Goal: Book appointment/travel/reservation

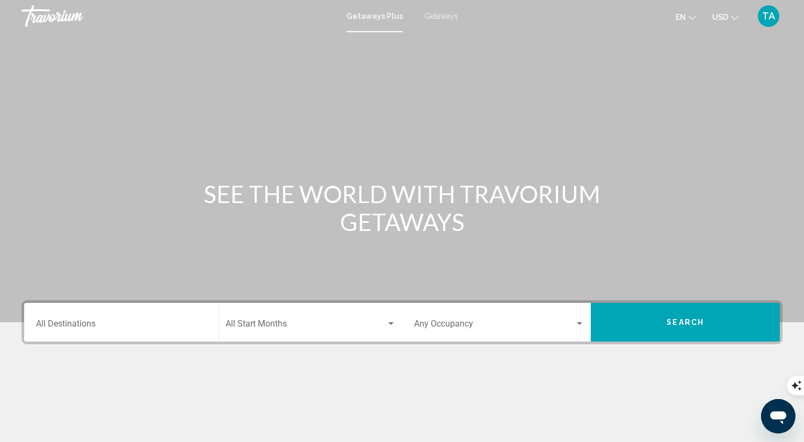
click at [261, 326] on span "Search widget" at bounding box center [305, 326] width 160 height 10
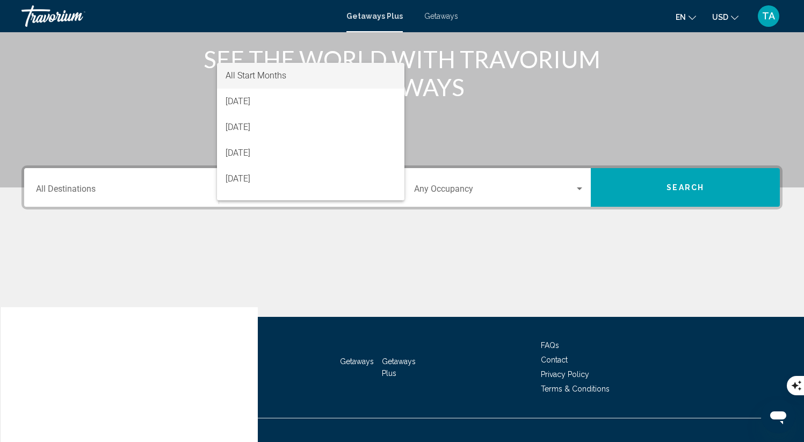
scroll to position [141, 0]
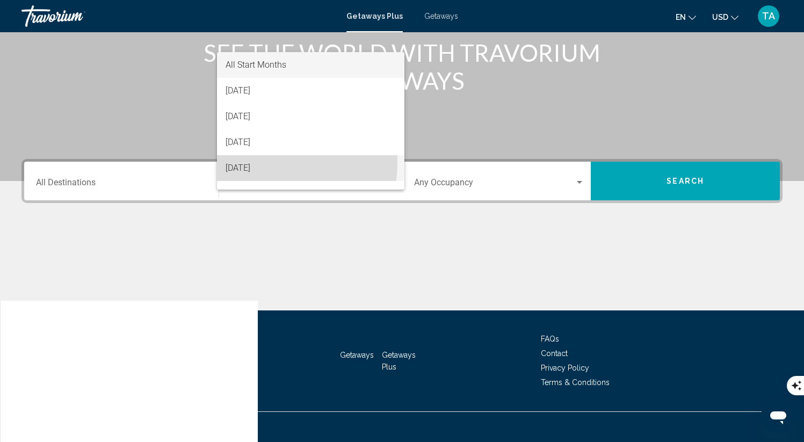
click at [277, 163] on span "[DATE]" at bounding box center [310, 168] width 170 height 26
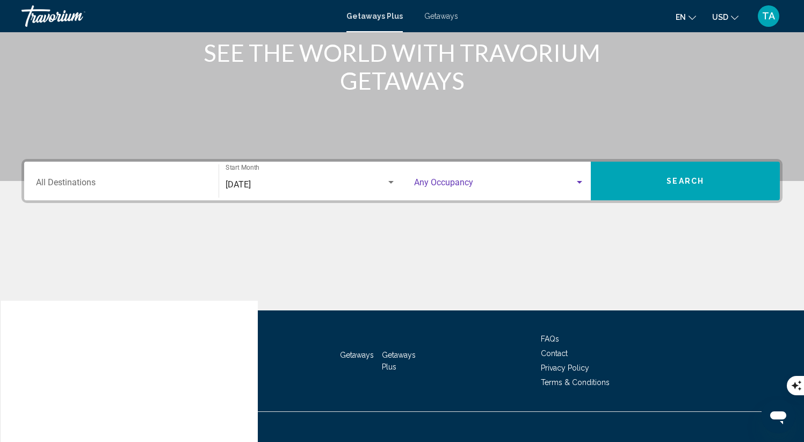
click at [473, 180] on span "Search widget" at bounding box center [494, 185] width 161 height 10
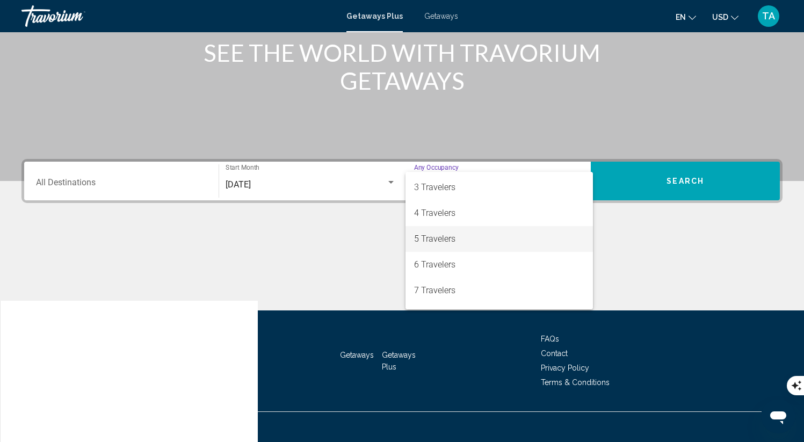
scroll to position [51, 0]
click at [447, 259] on span "6 Travelers" at bounding box center [499, 263] width 171 height 26
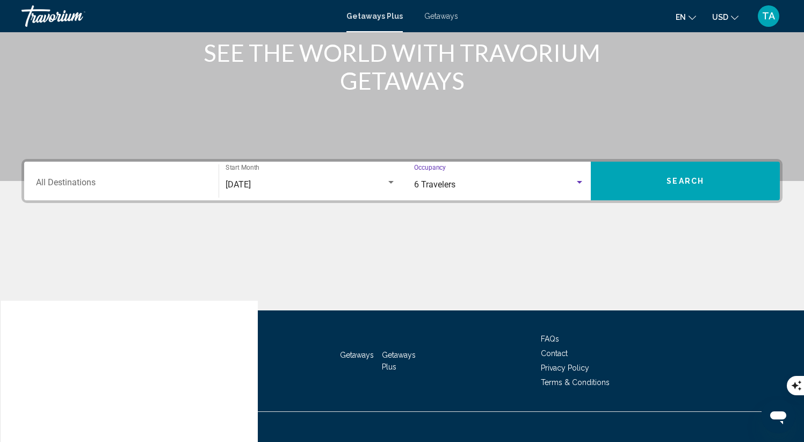
click at [631, 193] on button "Search" at bounding box center [684, 181] width 189 height 39
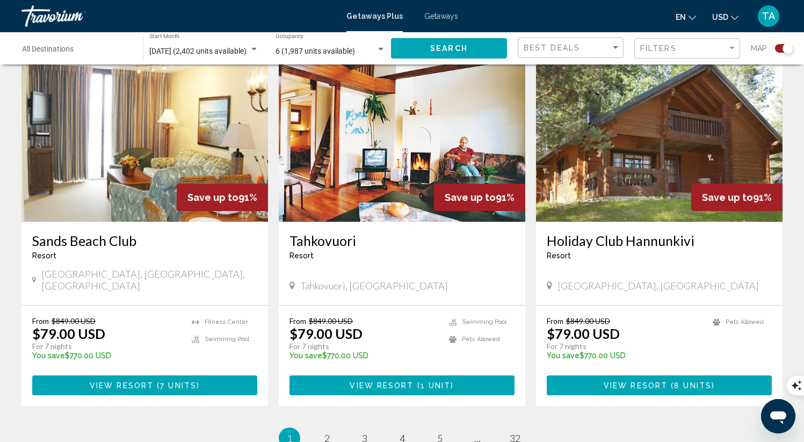
scroll to position [1640, 0]
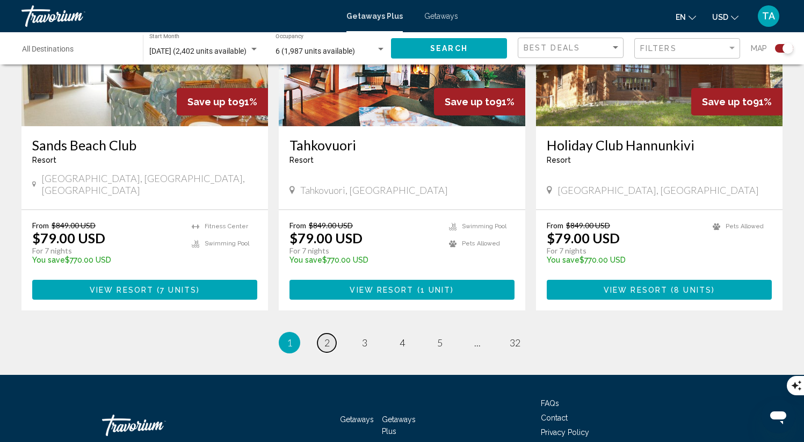
click at [324, 337] on span "2" at bounding box center [326, 343] width 5 height 12
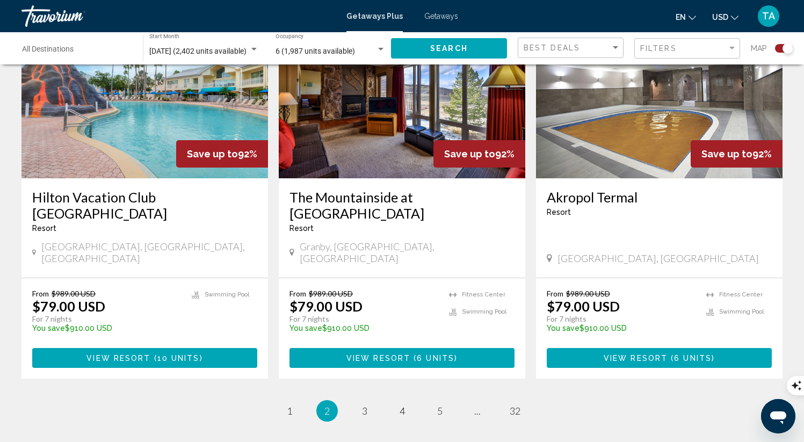
scroll to position [1606, 0]
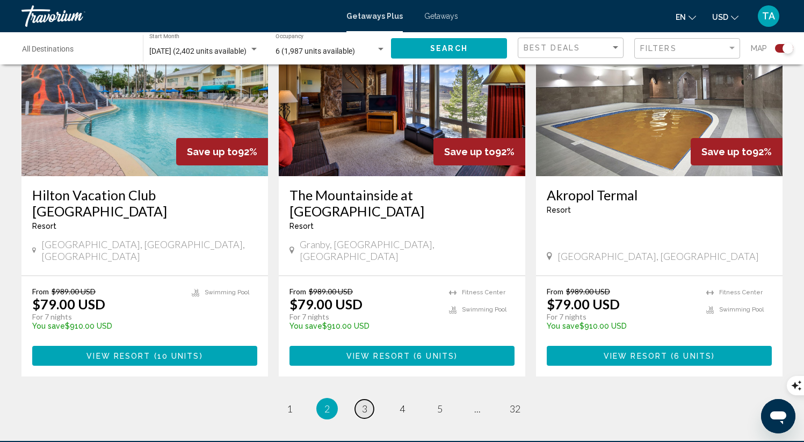
click at [366, 403] on span "3" at bounding box center [364, 409] width 5 height 12
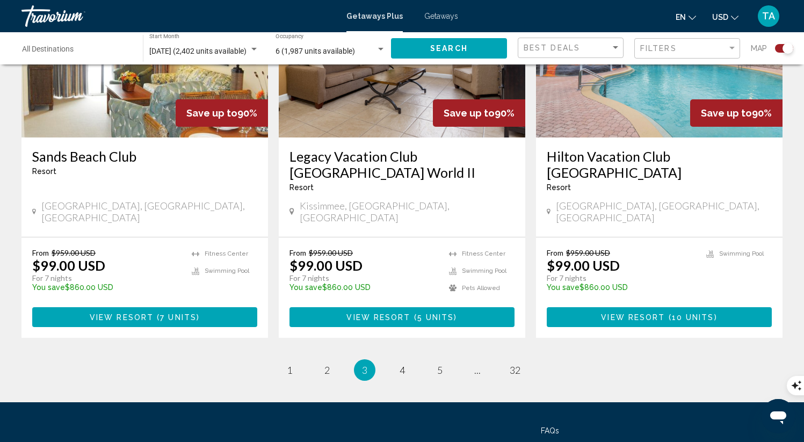
scroll to position [1637, 0]
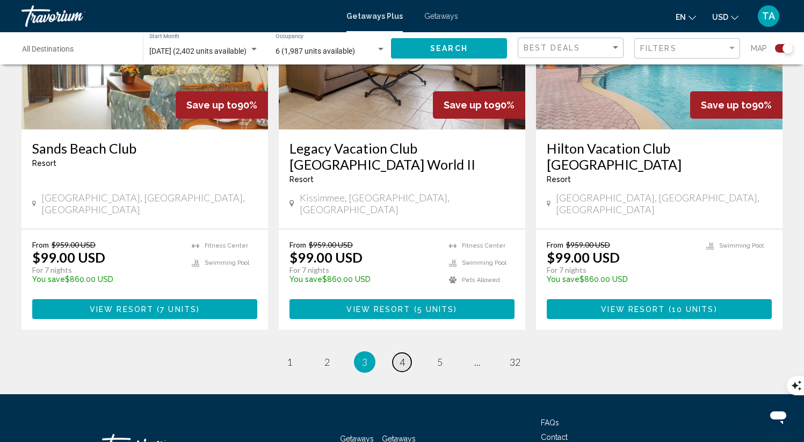
click at [405, 353] on link "page 4" at bounding box center [401, 362] width 19 height 19
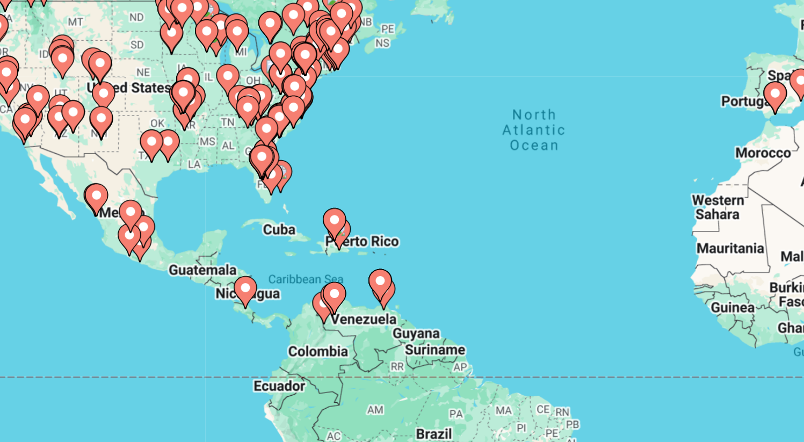
drag, startPoint x: 219, startPoint y: 275, endPoint x: 247, endPoint y: 269, distance: 28.6
click at [247, 269] on div "To activate drag with keyboard, press Alt + Enter. Once in keyboard drag state,…" at bounding box center [401, 236] width 761 height 322
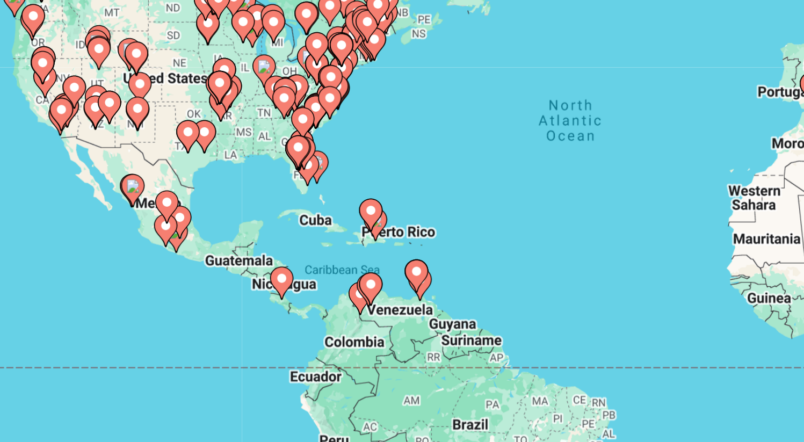
click at [308, 253] on image "Main content" at bounding box center [307, 253] width 6 height 6
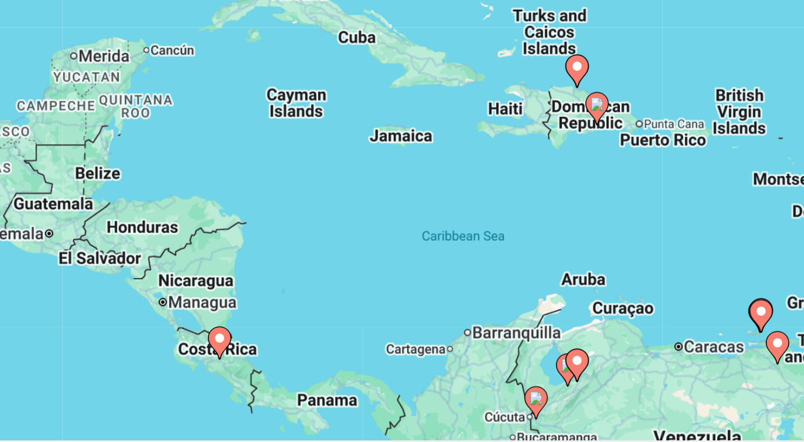
click at [239, 350] on image "Main content" at bounding box center [238, 350] width 6 height 6
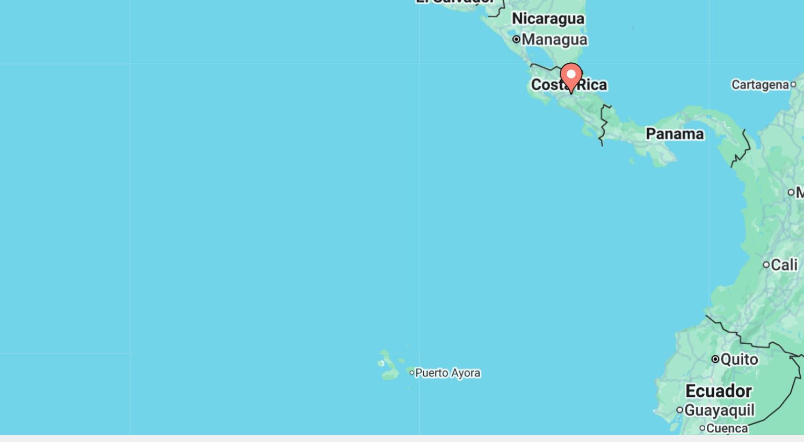
click at [403, 225] on image "Main content" at bounding box center [402, 226] width 6 height 6
type input "**********"
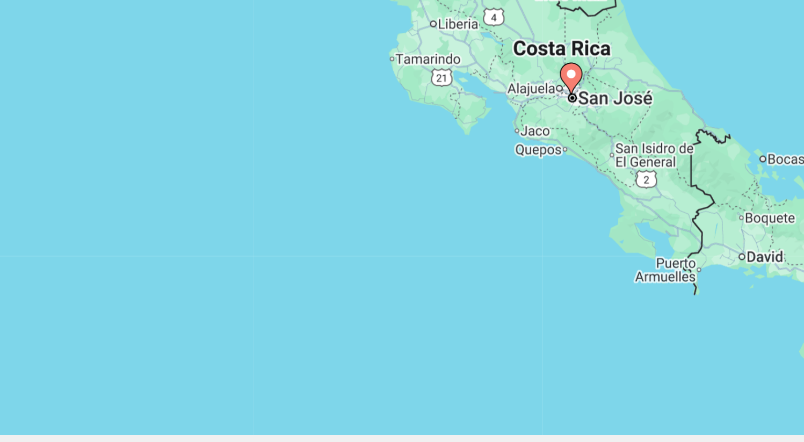
click at [403, 225] on image "Main content" at bounding box center [402, 226] width 6 height 6
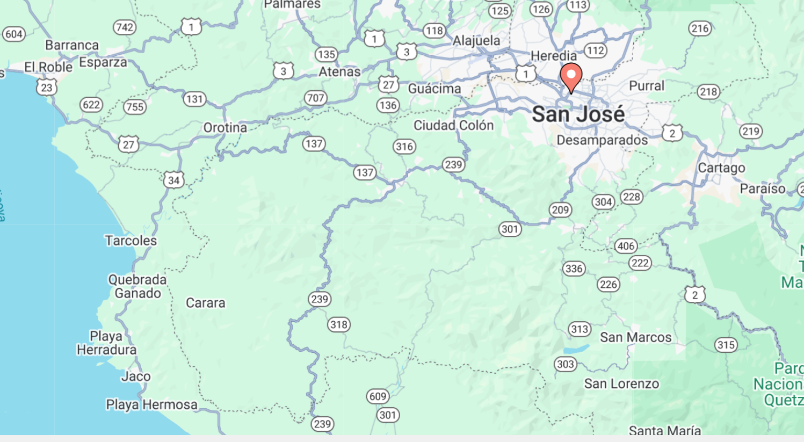
click at [403, 225] on image "Main content" at bounding box center [402, 226] width 6 height 6
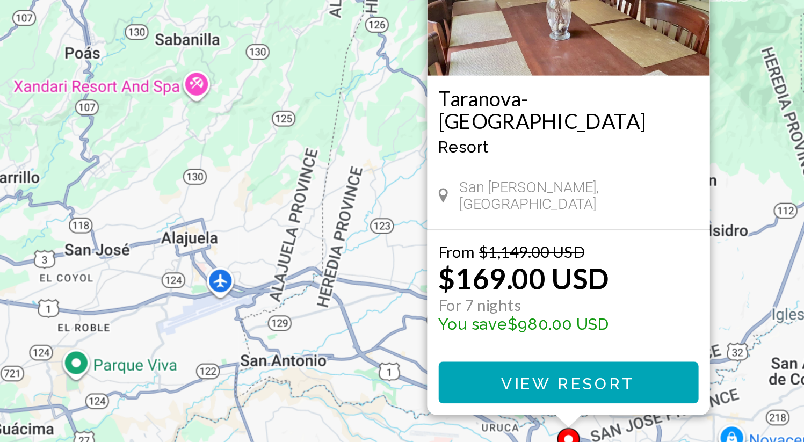
click at [382, 343] on span "View Resort" at bounding box center [402, 344] width 64 height 9
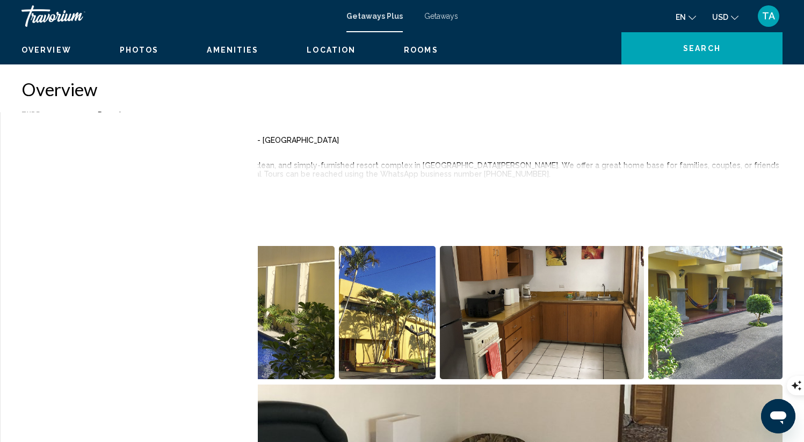
scroll to position [331, 0]
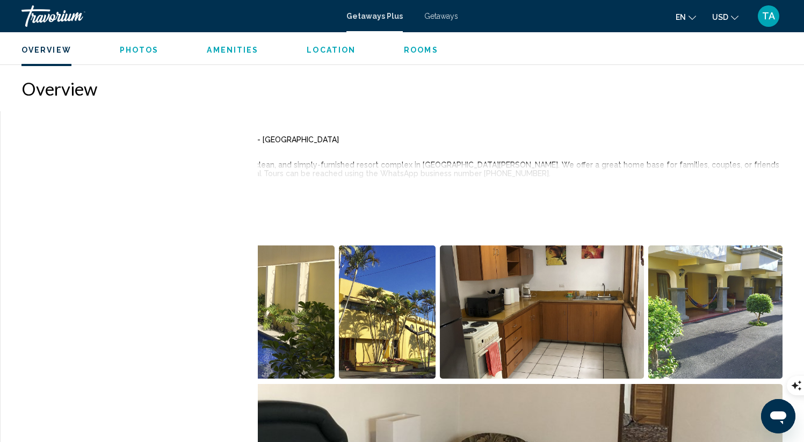
click at [134, 188] on span "Read more" at bounding box center [120, 187] width 44 height 7
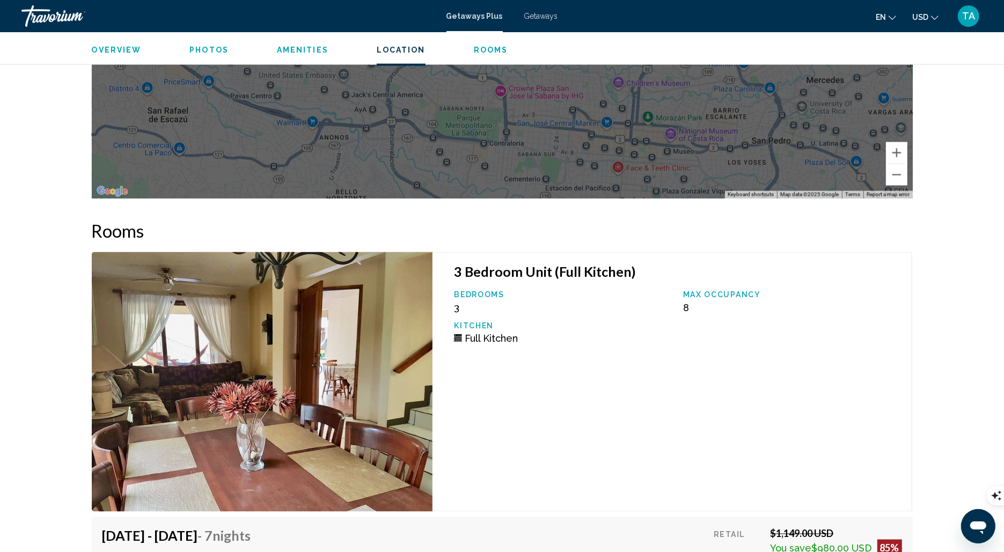
scroll to position [1539, 0]
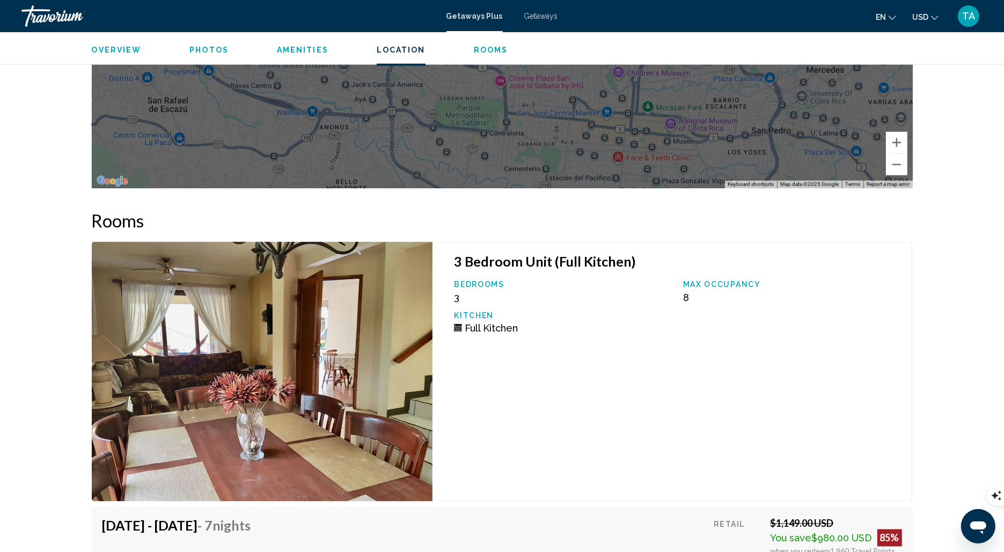
click at [496, 55] on div "Overview Photos Amenities Location Rooms Search" at bounding box center [502, 48] width 864 height 33
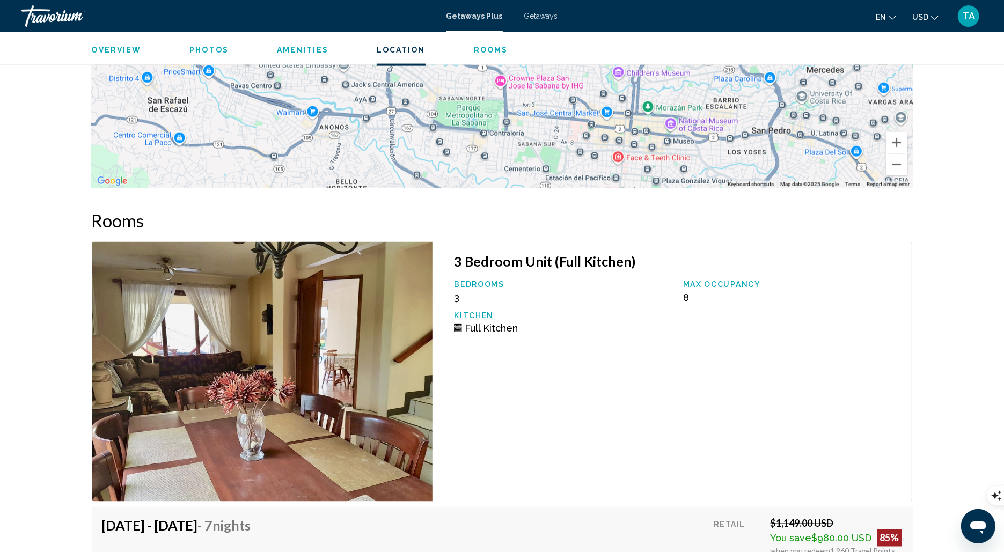
click at [487, 50] on span "Rooms" at bounding box center [491, 50] width 34 height 9
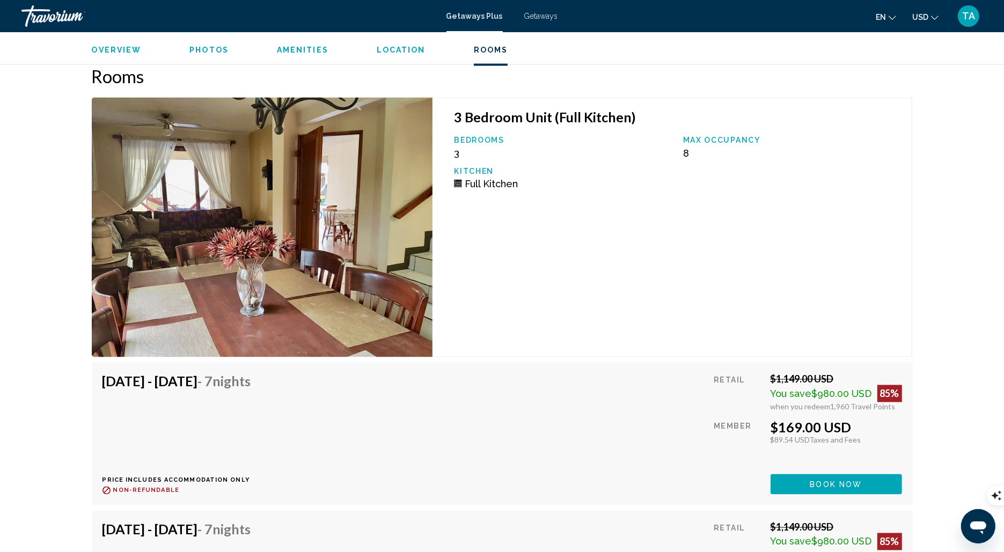
scroll to position [1684, 0]
click at [212, 47] on span "Photos" at bounding box center [208, 50] width 39 height 9
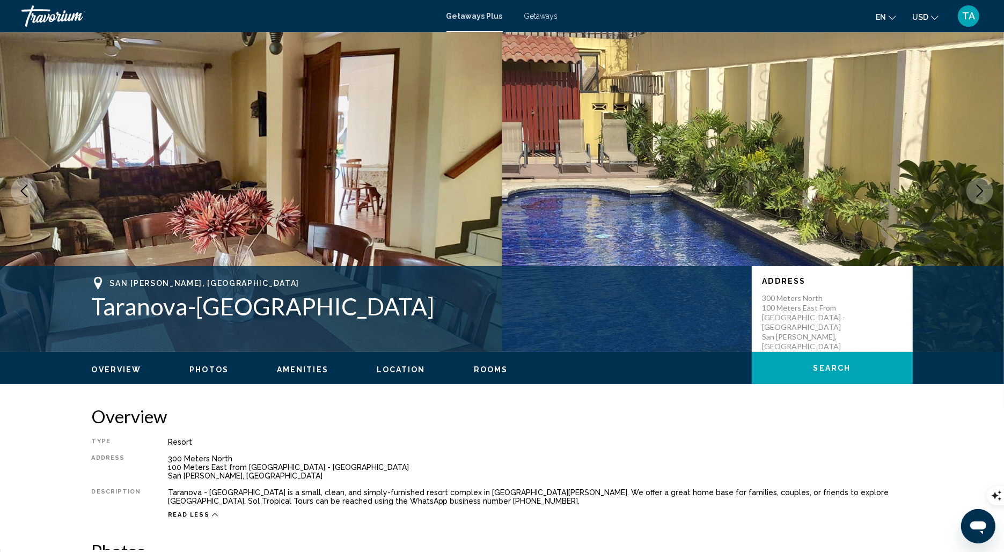
scroll to position [0, 0]
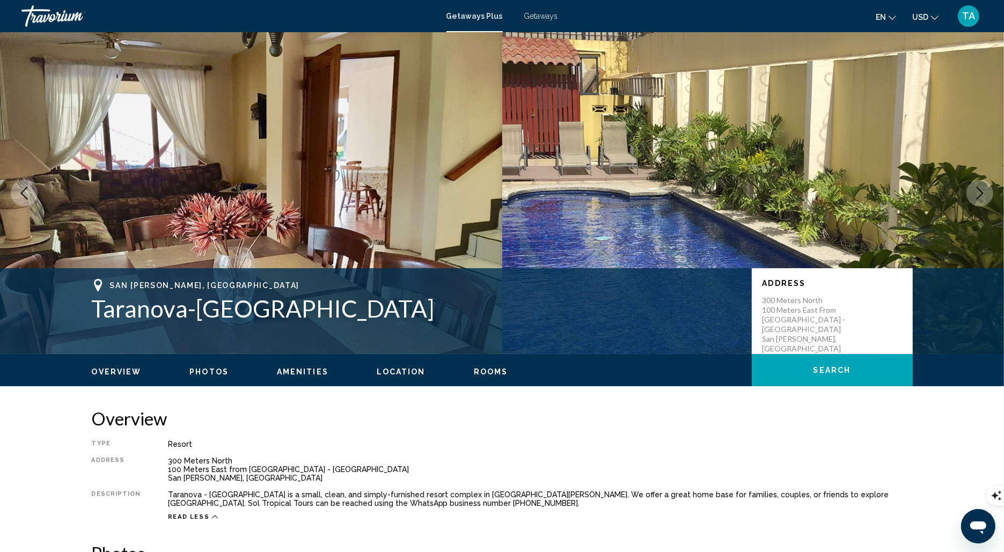
click at [207, 377] on div "Overview Photos Amenities Location Rooms Search" at bounding box center [502, 370] width 864 height 33
click at [207, 373] on span "Photos" at bounding box center [208, 372] width 39 height 9
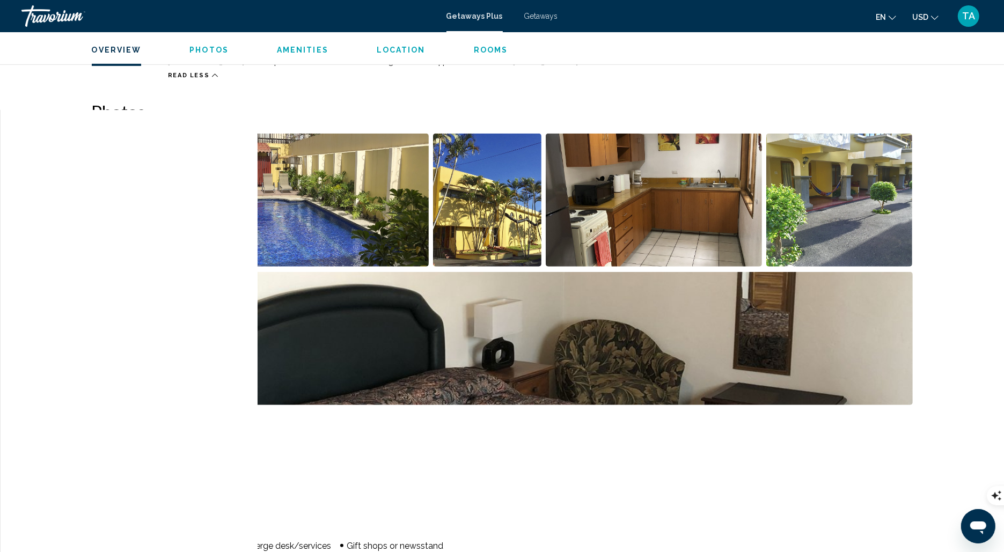
scroll to position [478, 0]
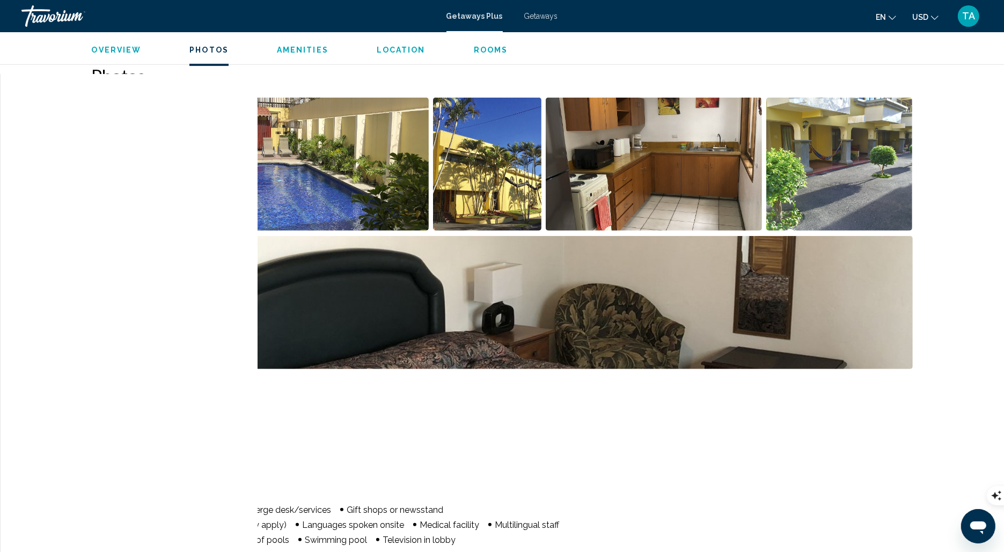
click at [192, 191] on img "Open full-screen image slider" at bounding box center [165, 164] width 147 height 133
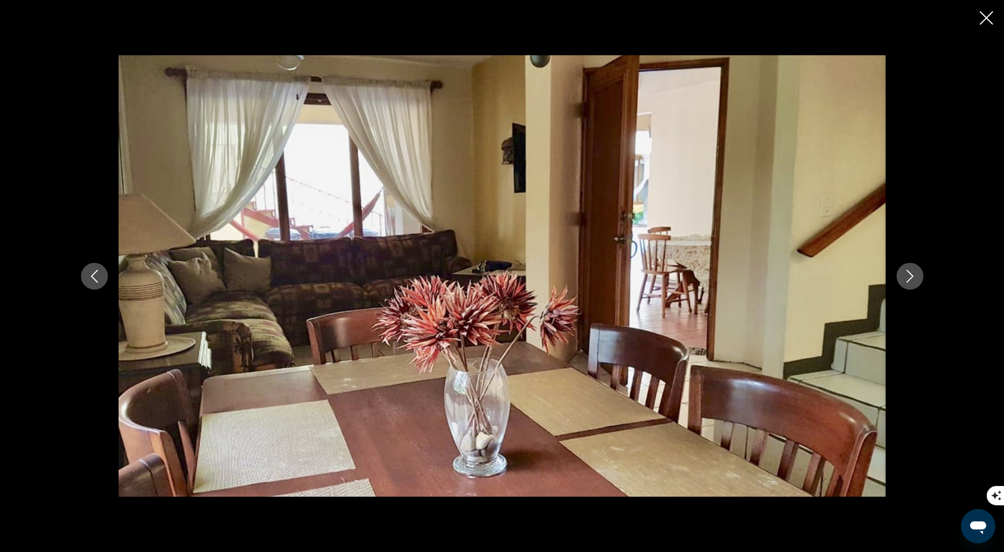
click at [811, 279] on icon "Next image" at bounding box center [910, 276] width 13 height 13
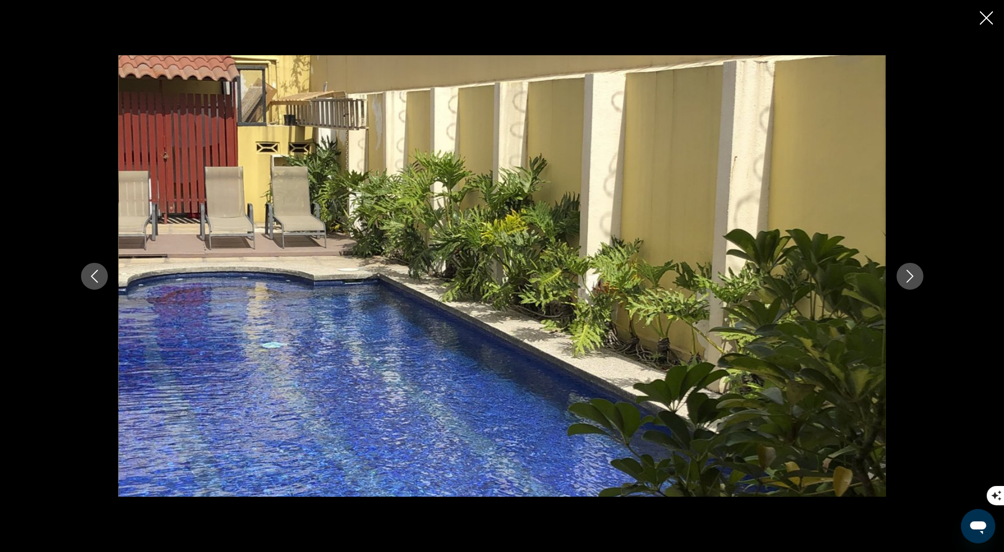
click at [811, 279] on icon "Next image" at bounding box center [910, 276] width 13 height 13
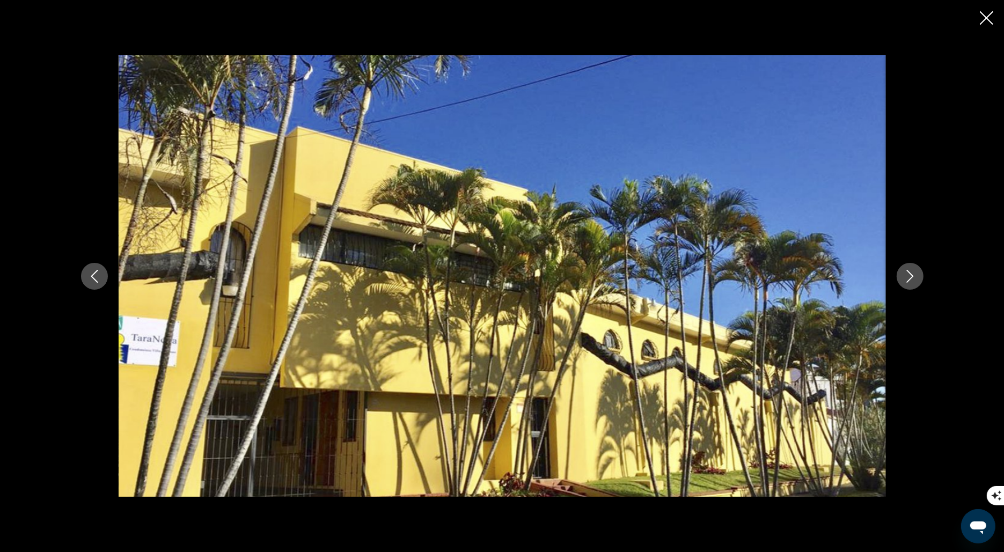
click at [811, 280] on icon "Next image" at bounding box center [910, 276] width 13 height 13
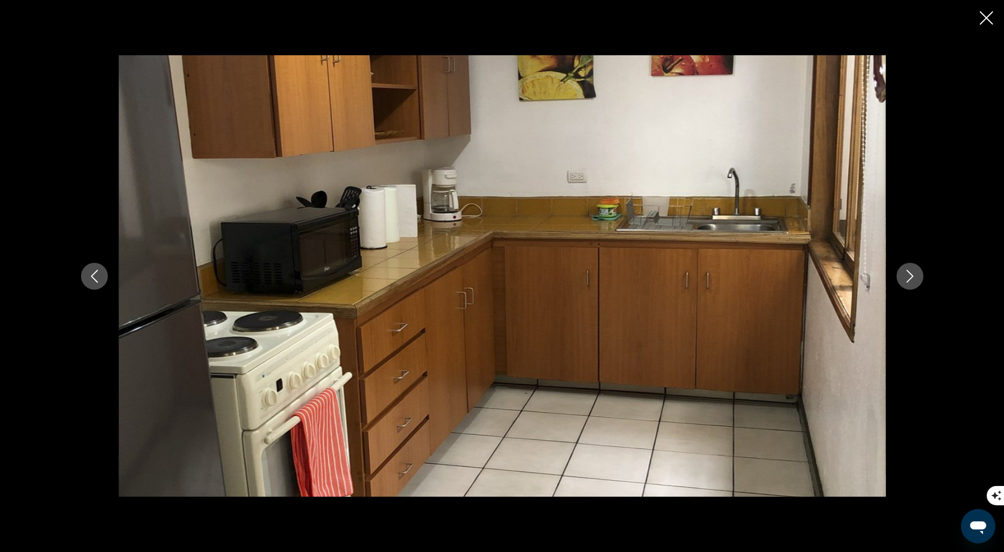
click at [811, 280] on icon "Next image" at bounding box center [910, 276] width 13 height 13
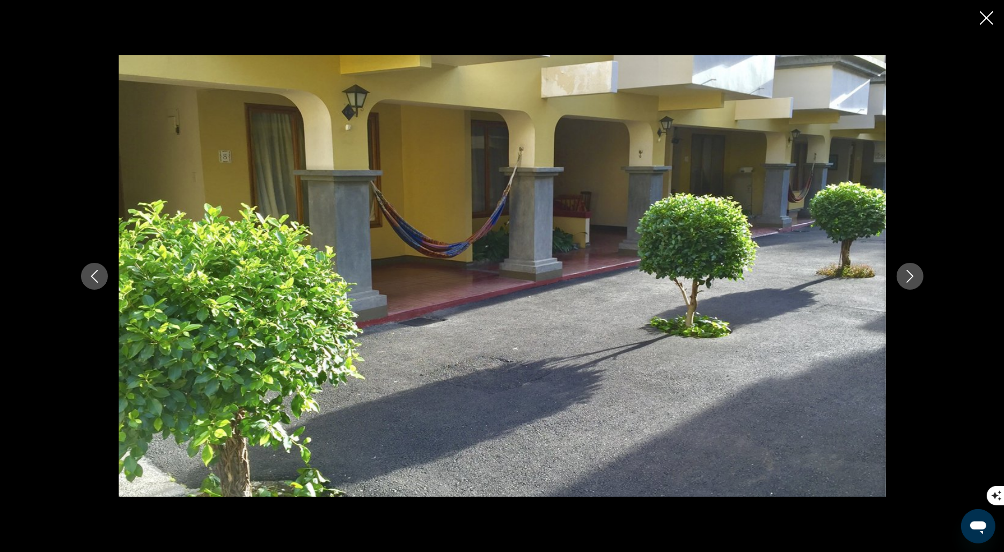
click at [811, 280] on icon "Next image" at bounding box center [910, 276] width 13 height 13
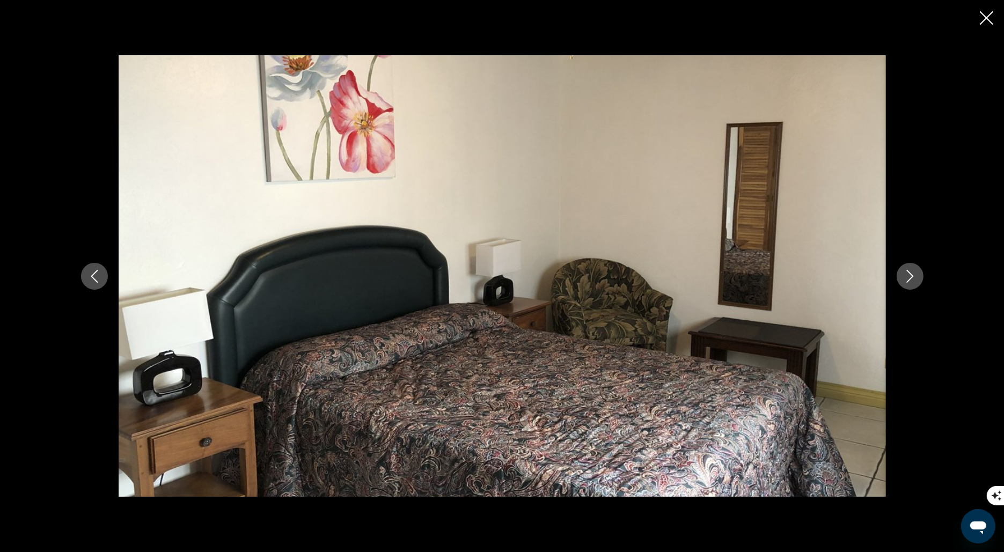
click at [811, 280] on icon "Next image" at bounding box center [910, 276] width 13 height 13
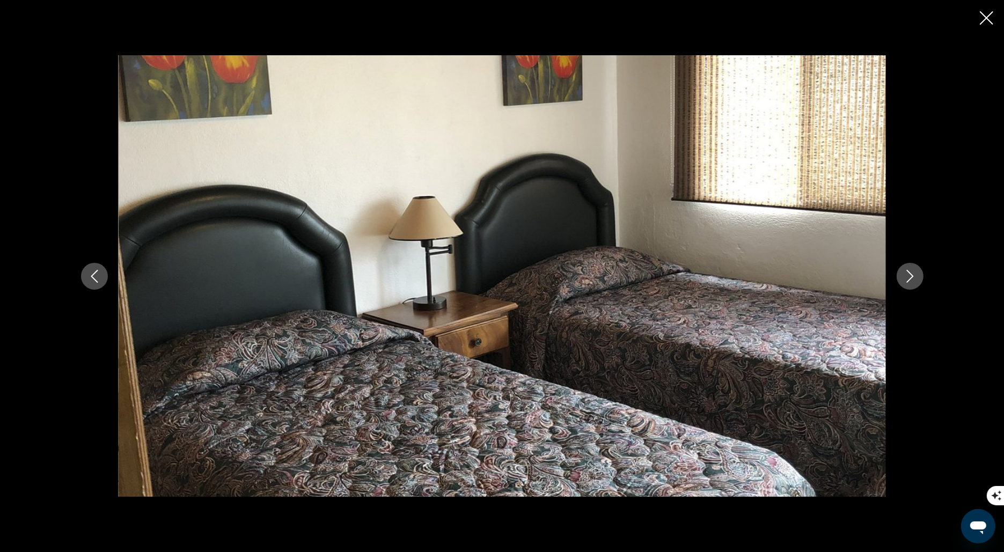
click at [811, 280] on icon "Next image" at bounding box center [910, 276] width 13 height 13
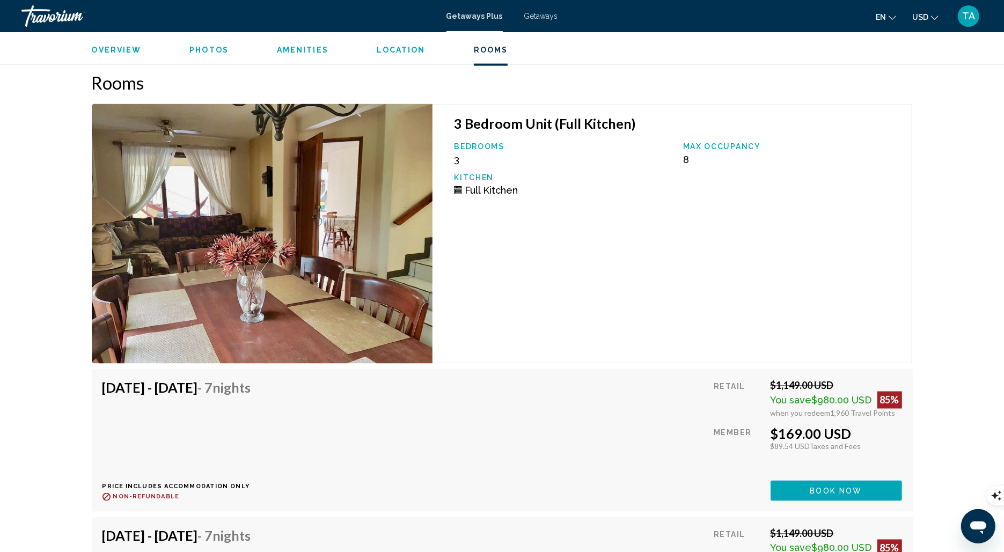
scroll to position [1681, 0]
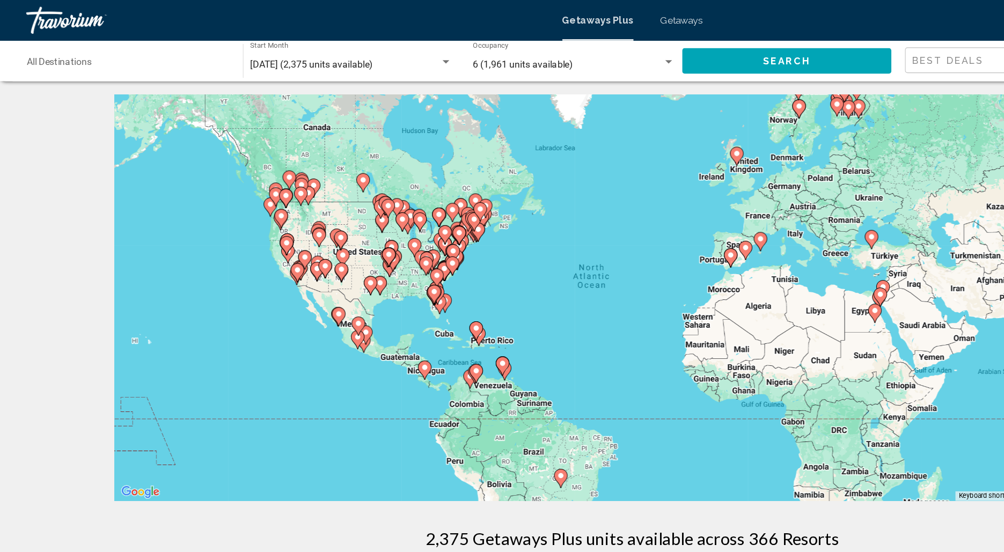
click at [135, 47] on div "Destination All Destinations" at bounding box center [102, 49] width 160 height 30
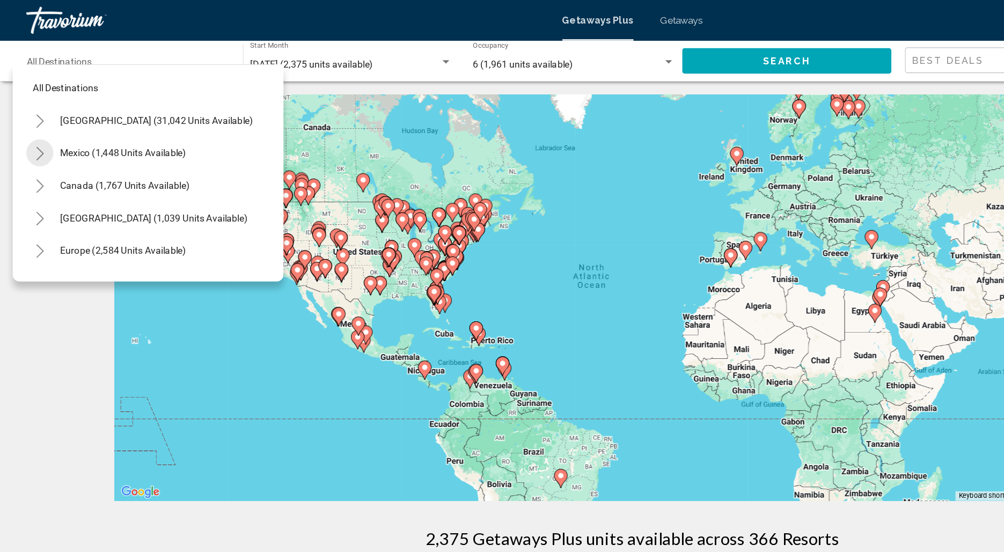
click at [34, 121] on icon "Toggle Mexico (1,448 units available)" at bounding box center [32, 121] width 8 height 11
click at [34, 120] on icon "Toggle Mexico (1,448 units available)" at bounding box center [32, 121] width 8 height 11
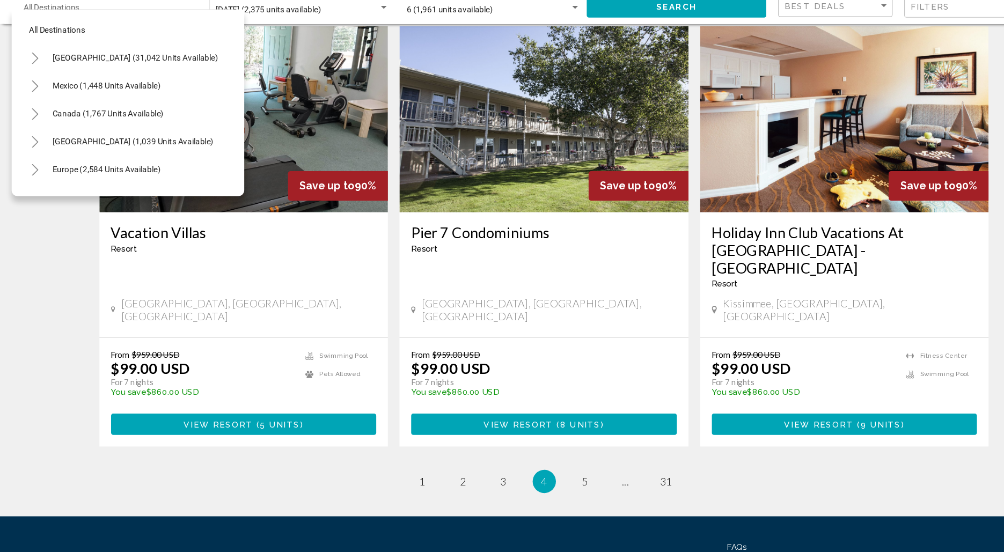
scroll to position [1544, 0]
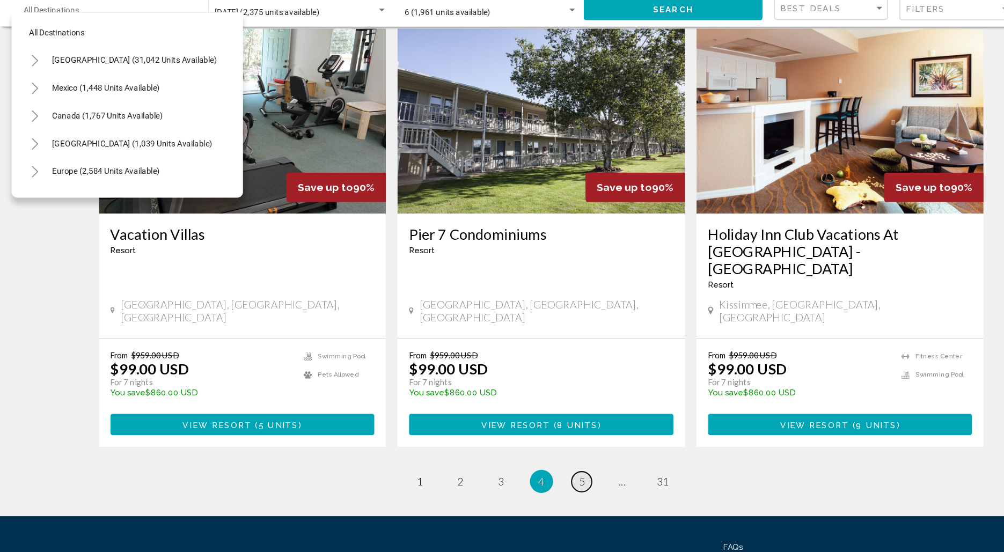
click at [542, 441] on span "5" at bounding box center [539, 487] width 5 height 12
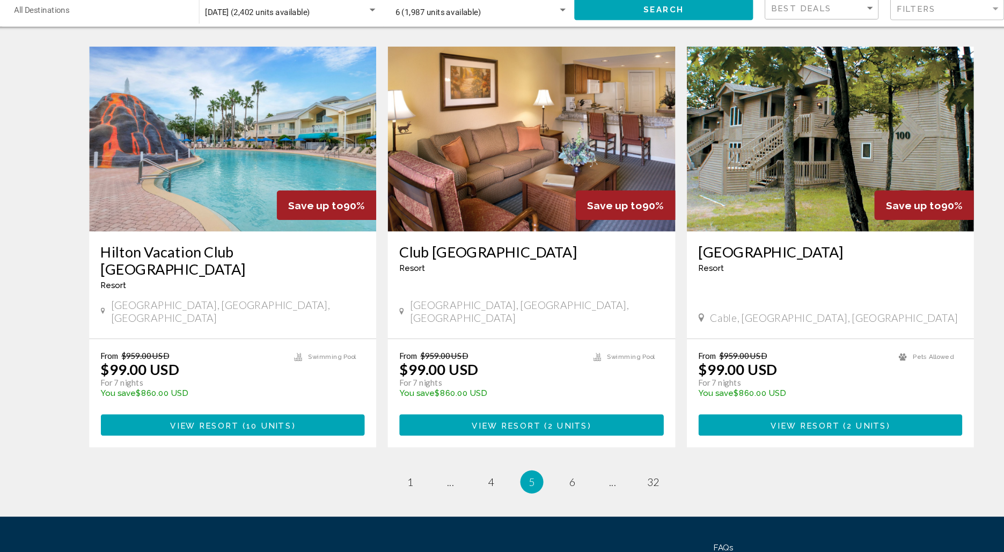
scroll to position [1546, 0]
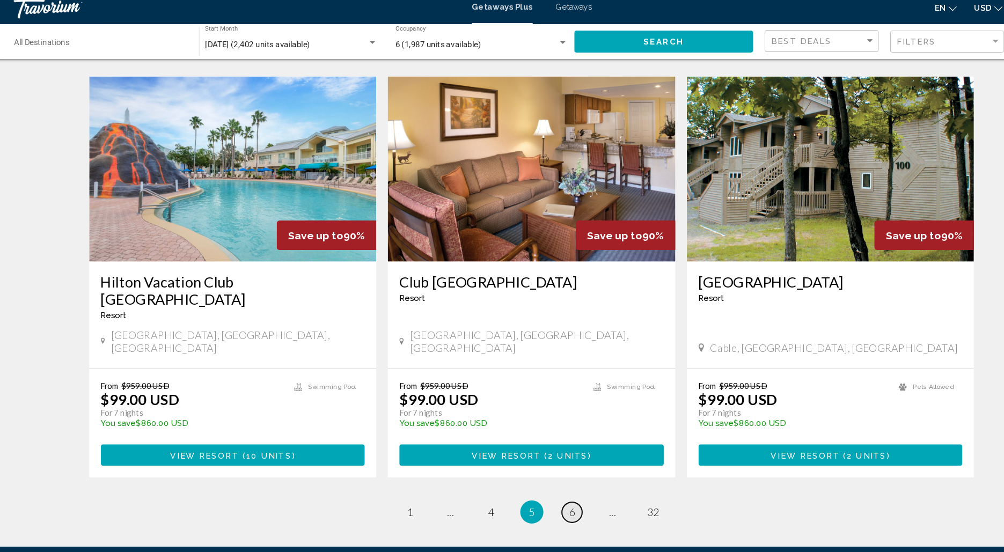
click at [537, 441] on span "6" at bounding box center [539, 485] width 5 height 12
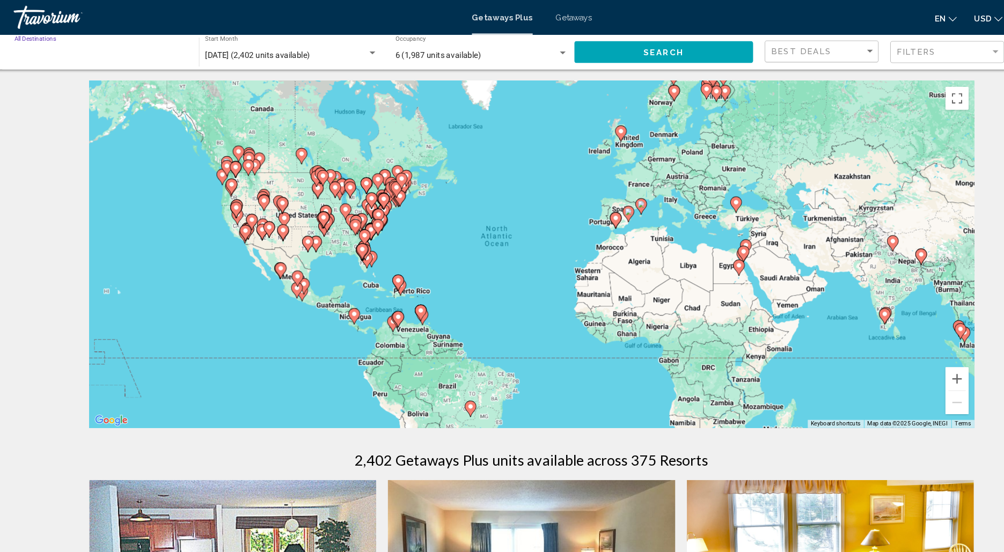
click at [126, 54] on input "Destination All Destinations" at bounding box center [102, 51] width 160 height 9
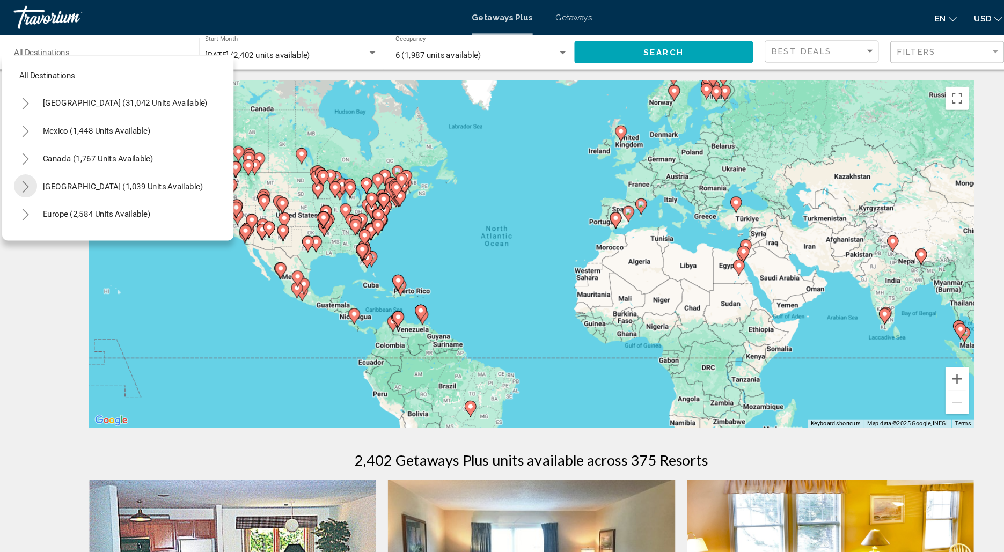
click at [34, 171] on icon "Toggle Caribbean & Atlantic Islands (1,039 units available)" at bounding box center [32, 173] width 8 height 11
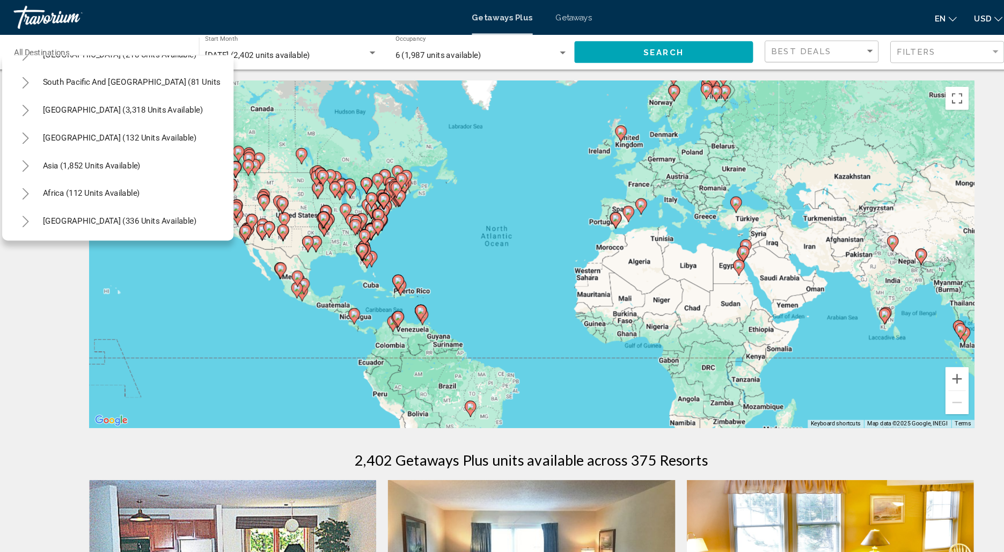
scroll to position [338, 0]
click at [33, 123] on icon "Toggle Central America (132 units available)" at bounding box center [33, 128] width 6 height 11
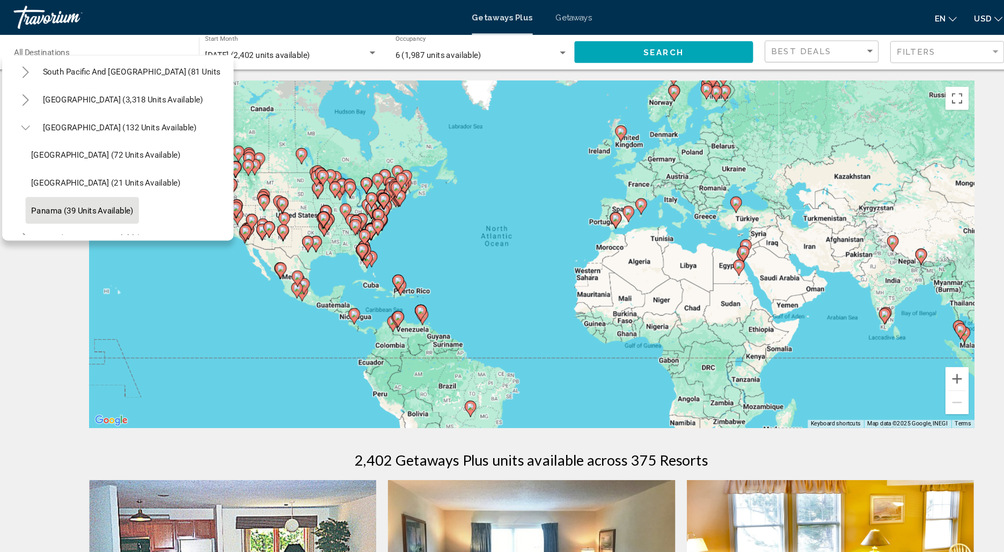
click at [102, 192] on span "Panama (39 units available)" at bounding box center [85, 195] width 94 height 9
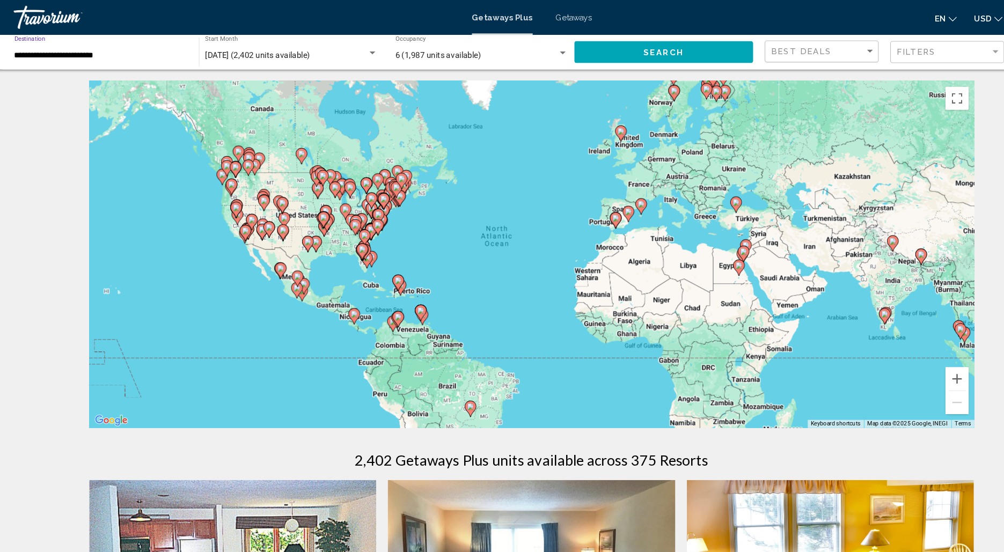
click at [590, 46] on button "Search" at bounding box center [625, 48] width 166 height 20
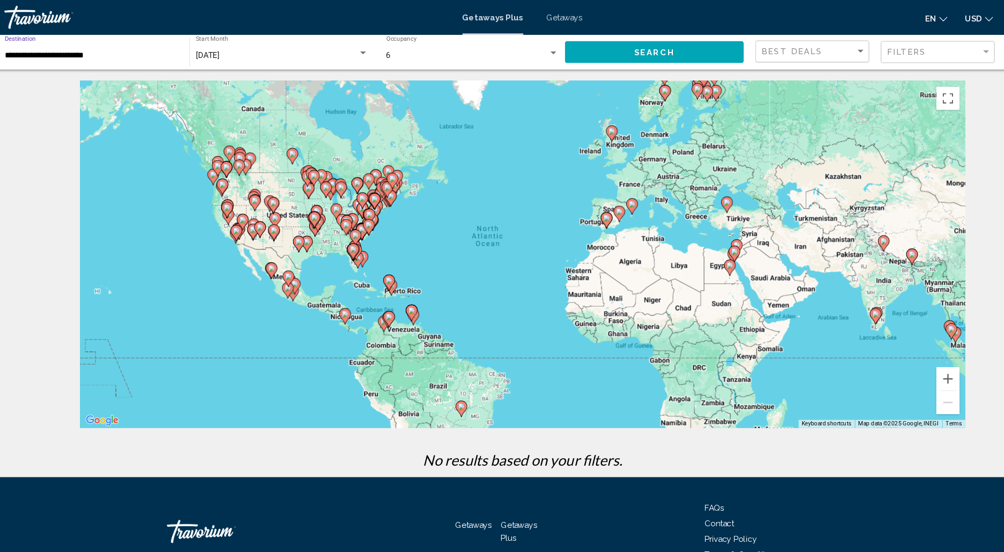
click at [164, 50] on input "**********" at bounding box center [102, 51] width 160 height 9
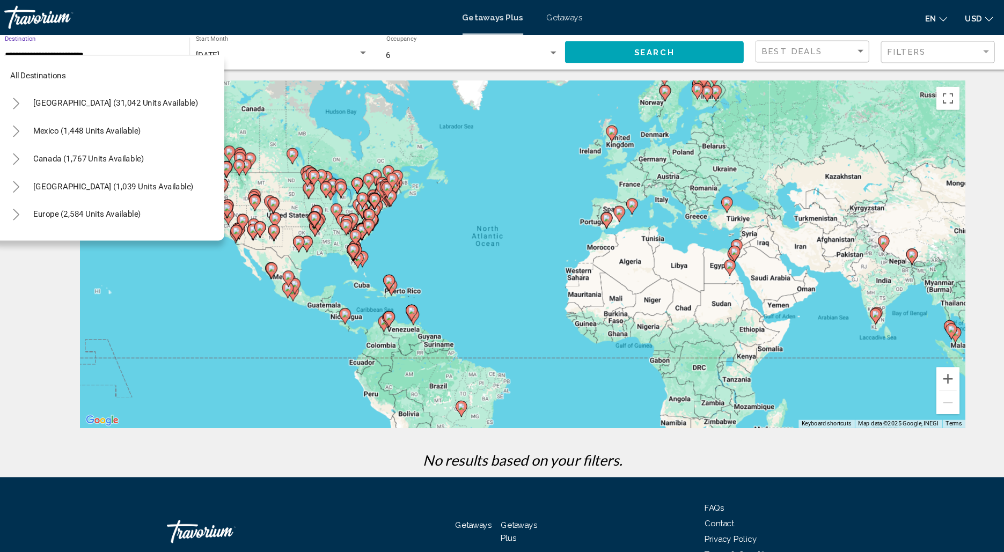
scroll to position [249, 0]
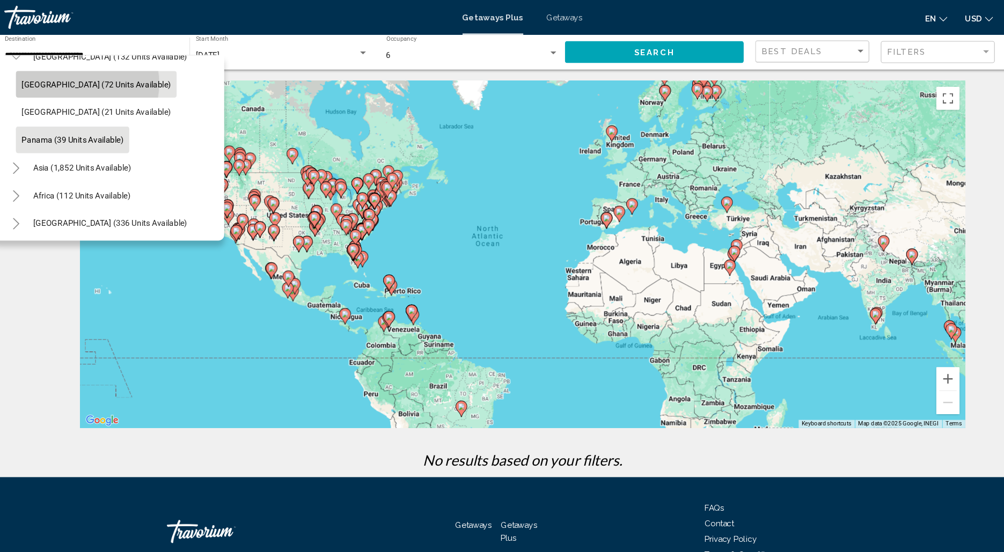
click at [98, 77] on span "[GEOGRAPHIC_DATA] (72 units available)" at bounding box center [107, 78] width 138 height 9
type input "**********"
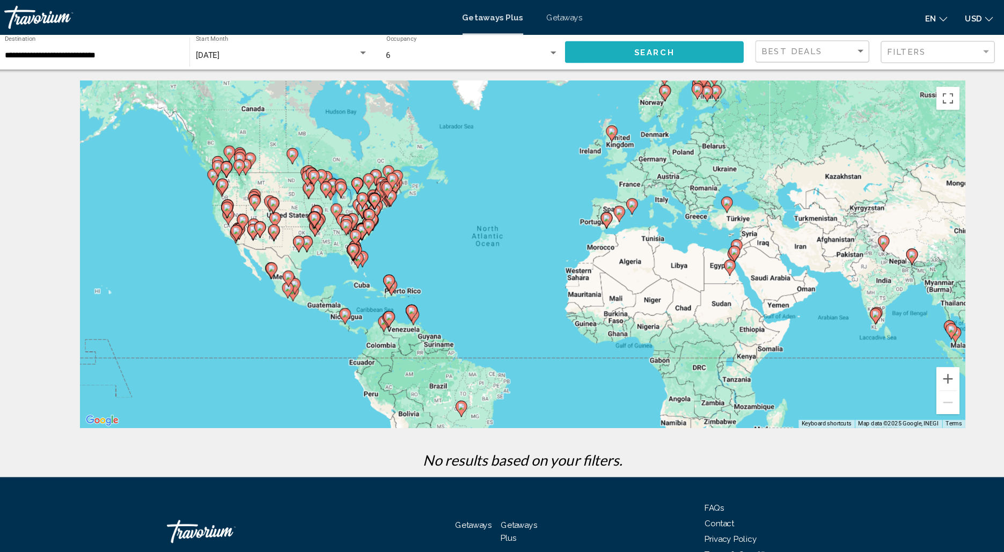
click at [571, 50] on button "Search" at bounding box center [625, 48] width 166 height 20
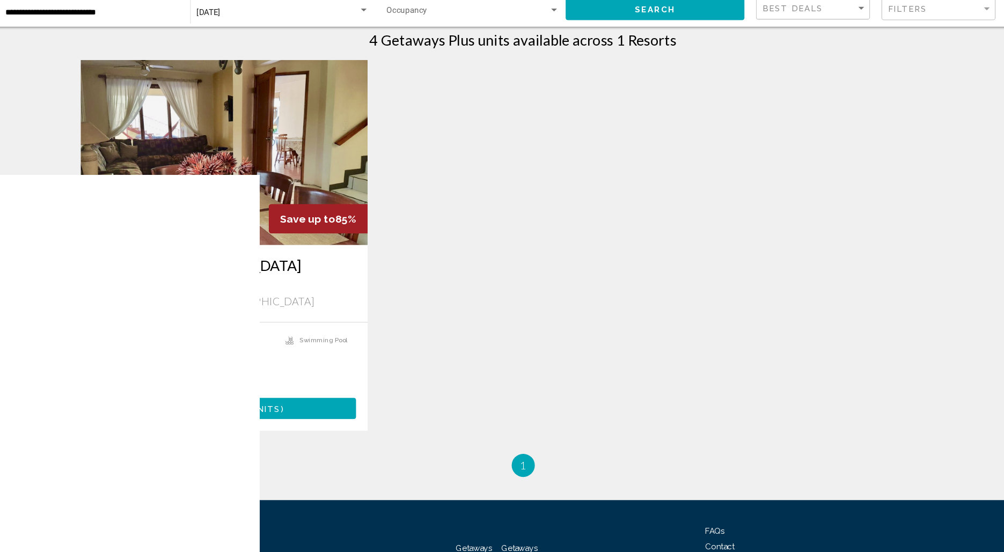
scroll to position [349, 0]
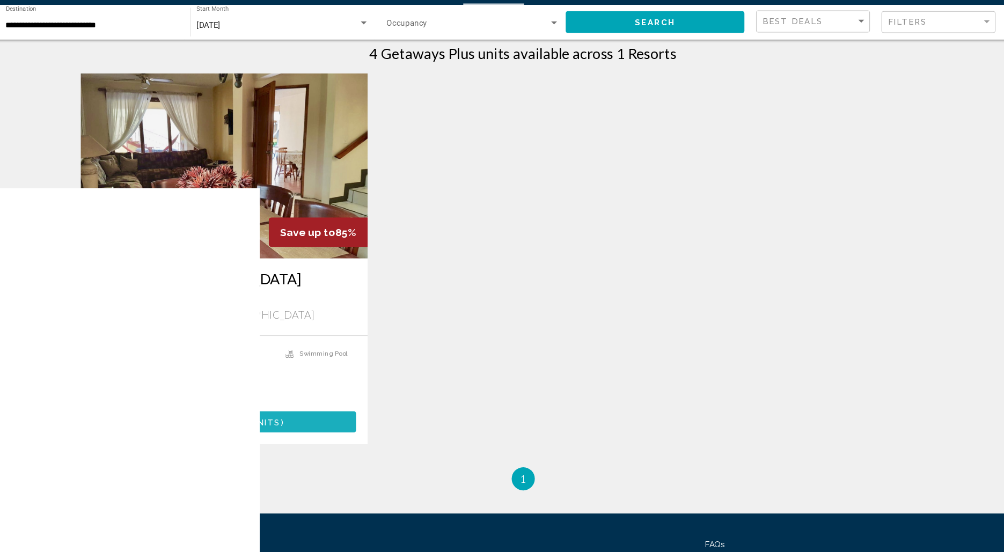
click at [240, 422] on span "4 units" at bounding box center [259, 419] width 38 height 9
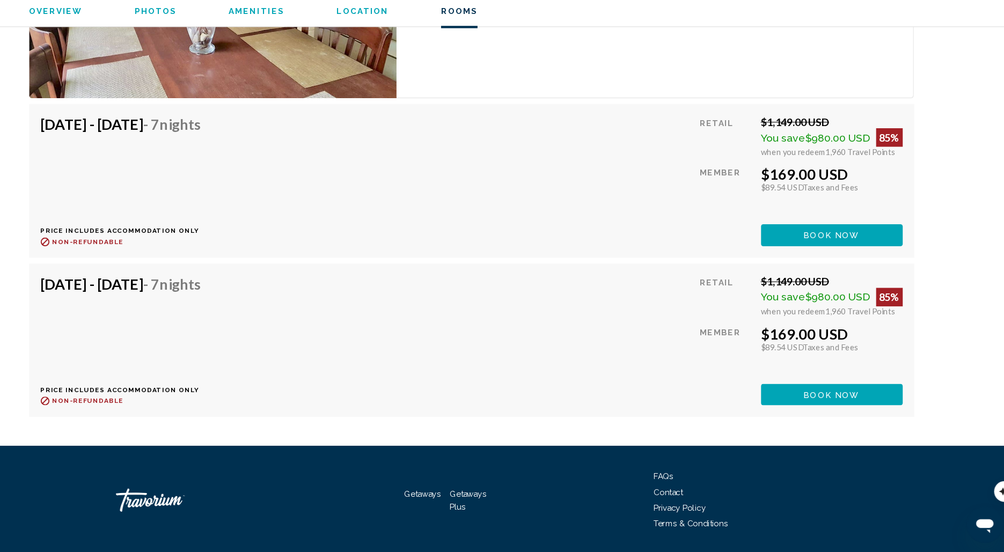
scroll to position [1910, 0]
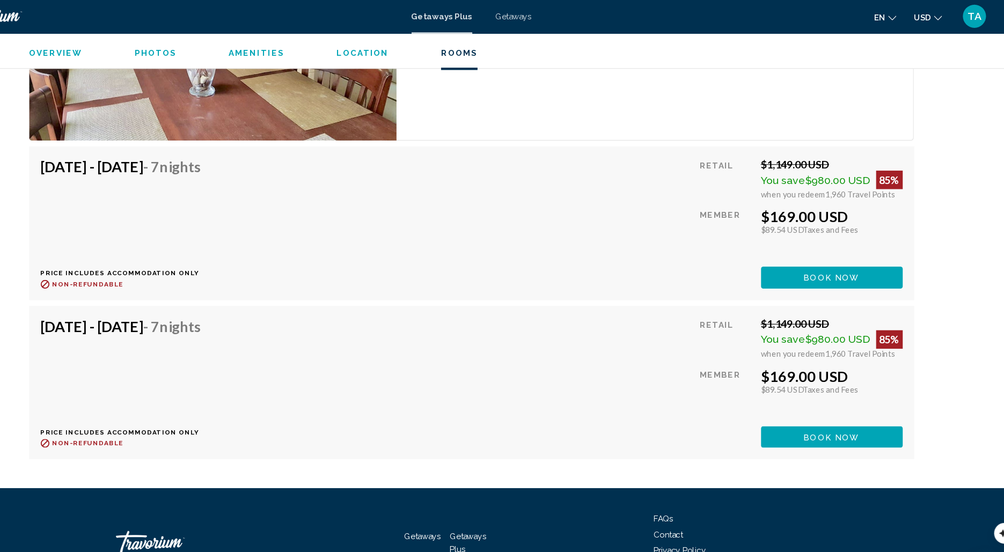
click at [251, 306] on span "Nights" at bounding box center [232, 304] width 38 height 16
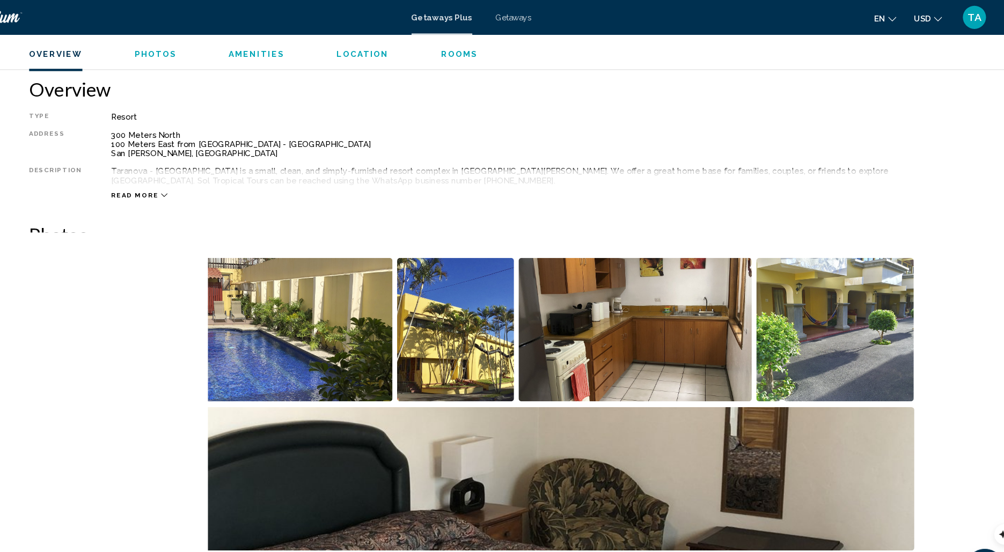
scroll to position [0, 0]
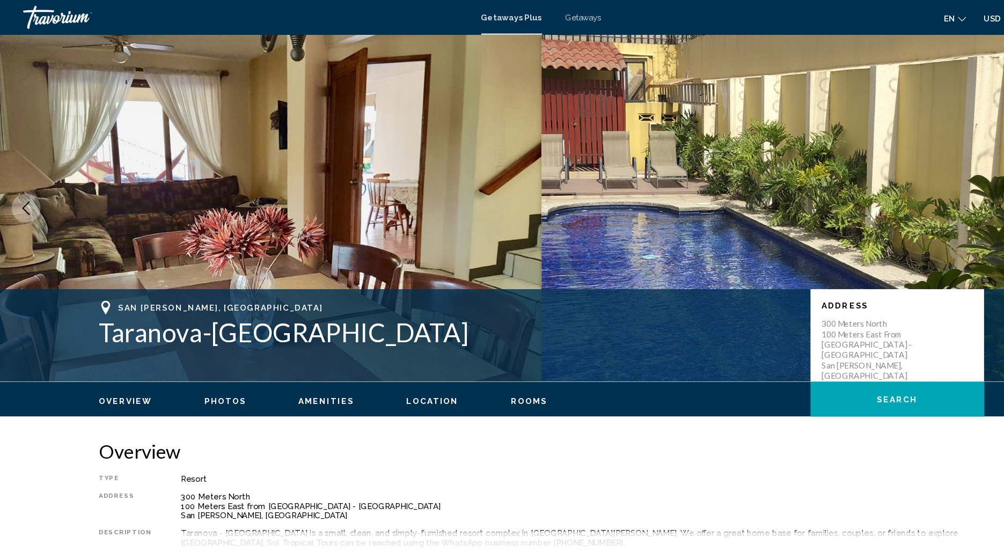
click at [536, 16] on span "Getaways" at bounding box center [541, 16] width 34 height 9
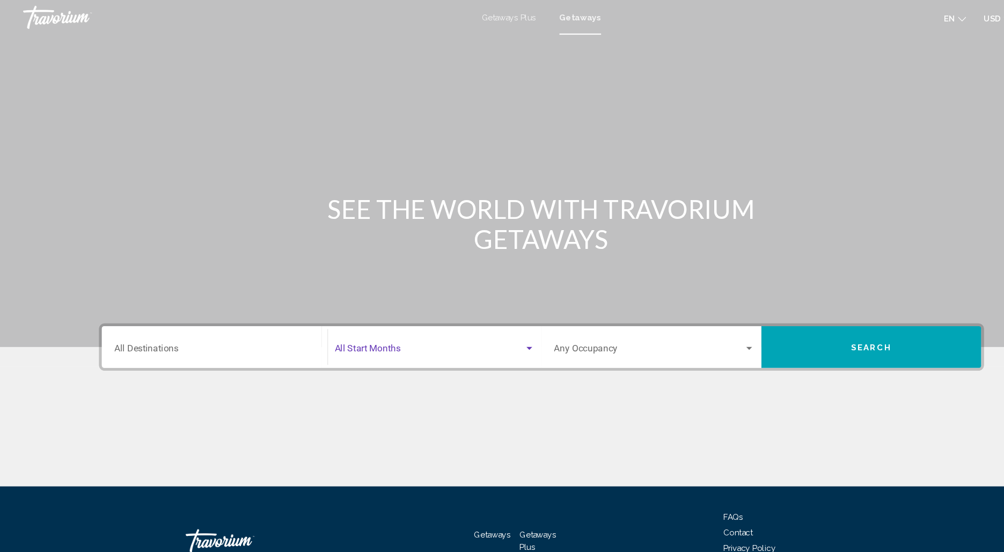
click at [372, 321] on span "Search widget" at bounding box center [399, 326] width 176 height 10
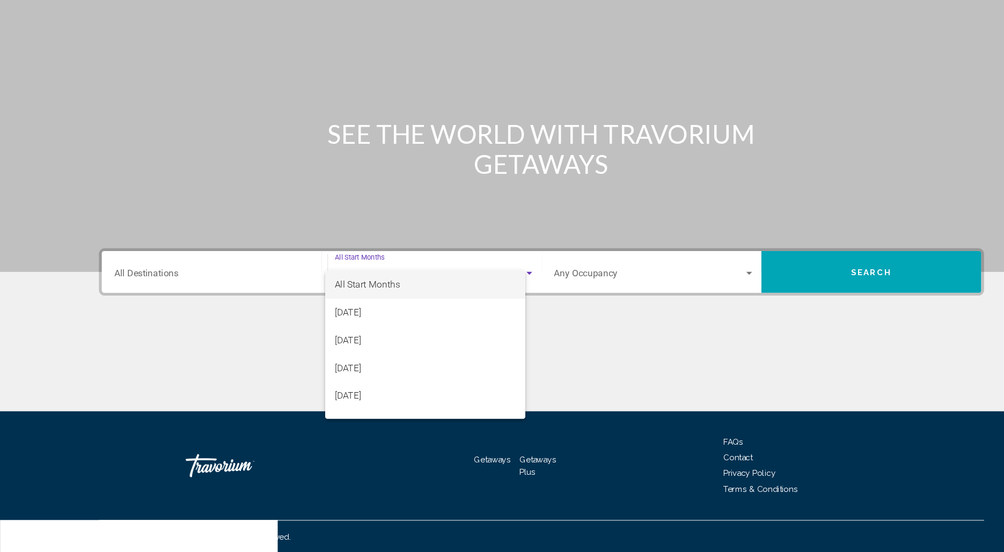
scroll to position [30, 0]
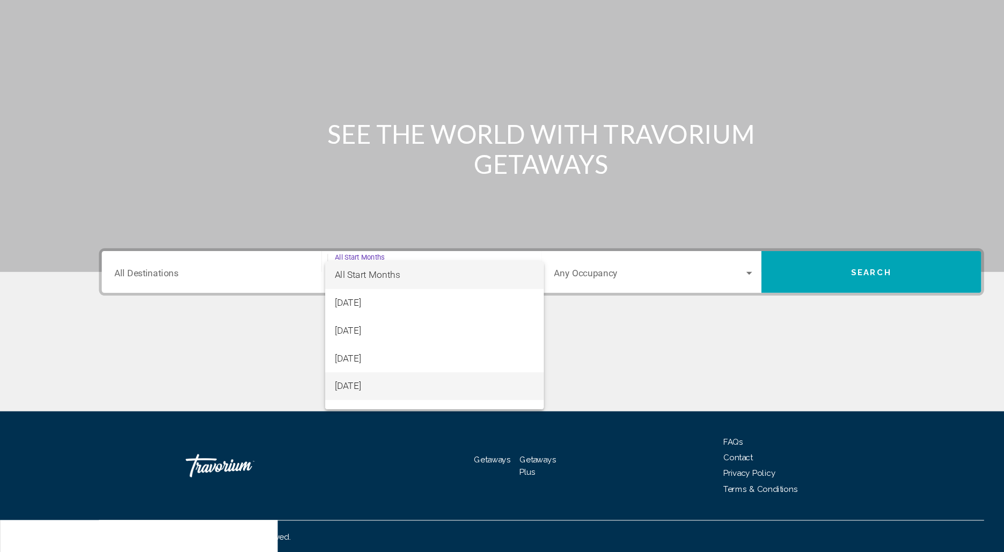
click at [341, 396] on span "[DATE]" at bounding box center [402, 398] width 185 height 26
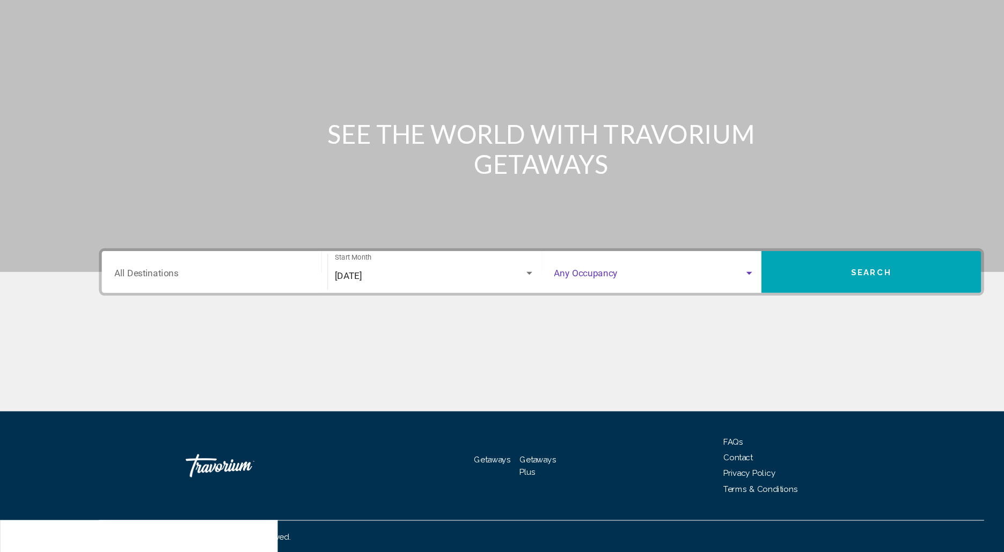
click at [624, 294] on span "Search widget" at bounding box center [602, 296] width 176 height 10
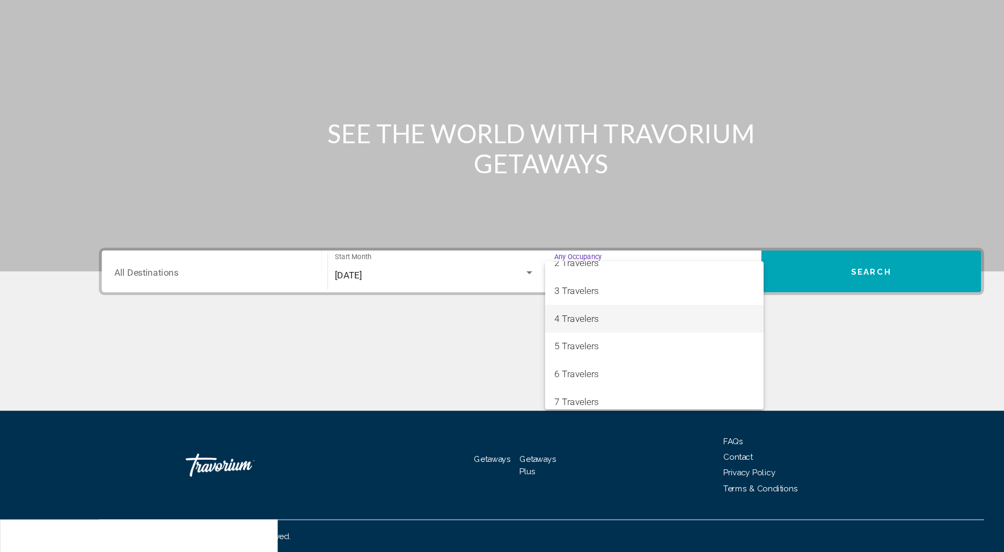
scroll to position [58, 0]
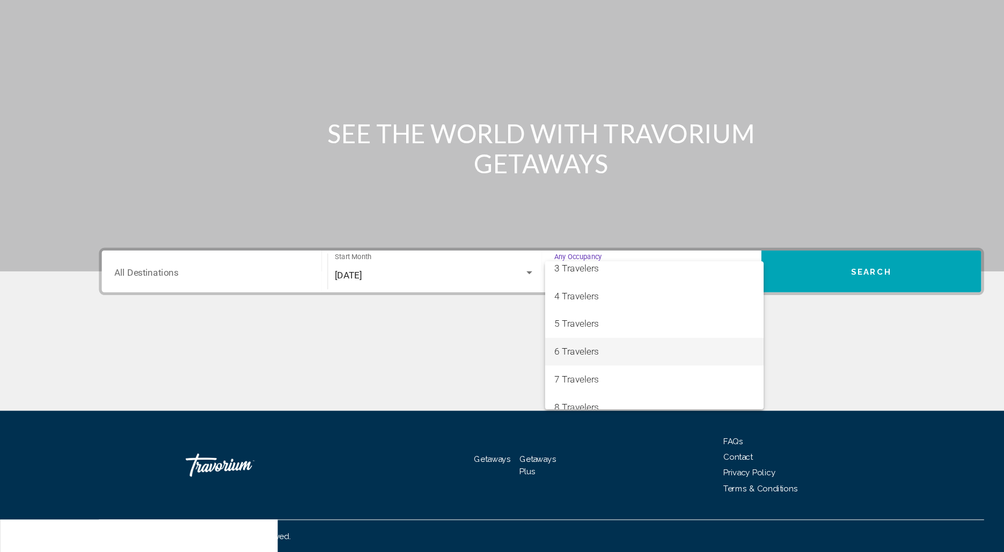
click at [552, 366] on span "6 Travelers" at bounding box center [607, 366] width 186 height 26
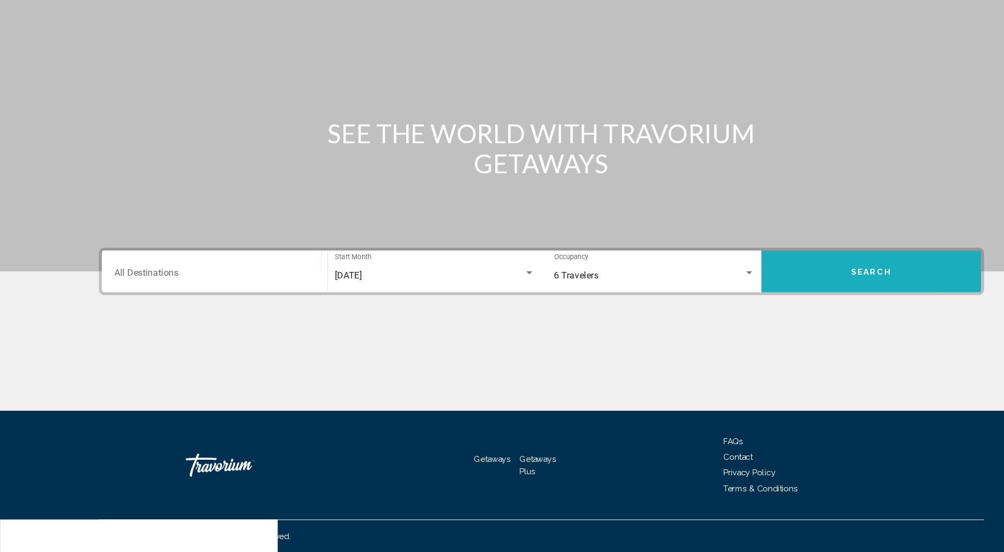
click at [766, 303] on button "Search" at bounding box center [808, 291] width 204 height 39
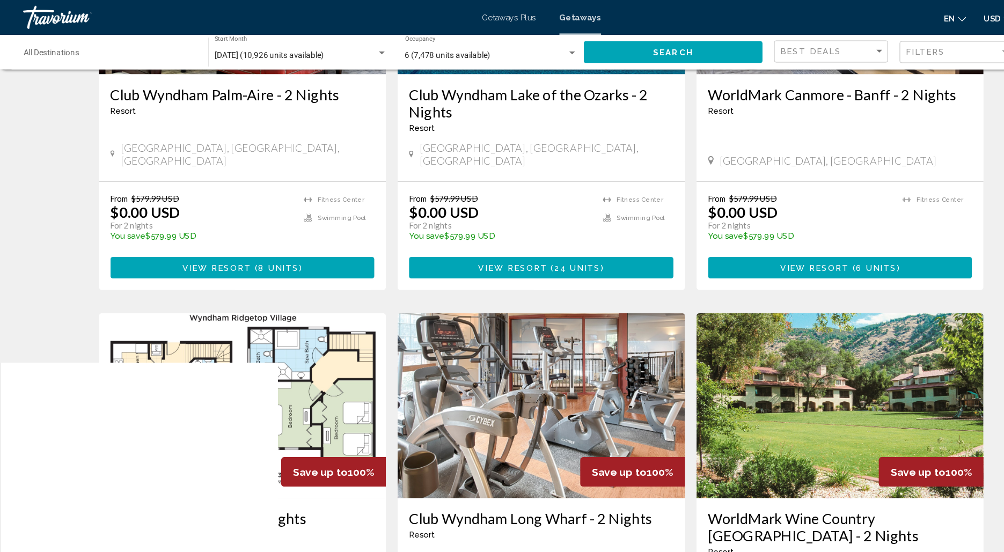
scroll to position [108, 0]
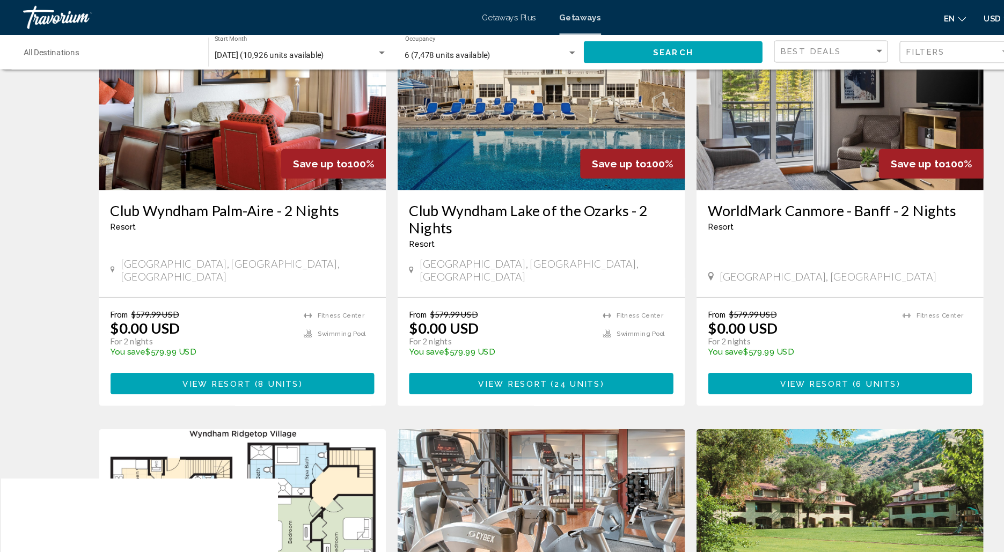
click at [130, 48] on input "Destination All Destinations" at bounding box center [102, 51] width 160 height 9
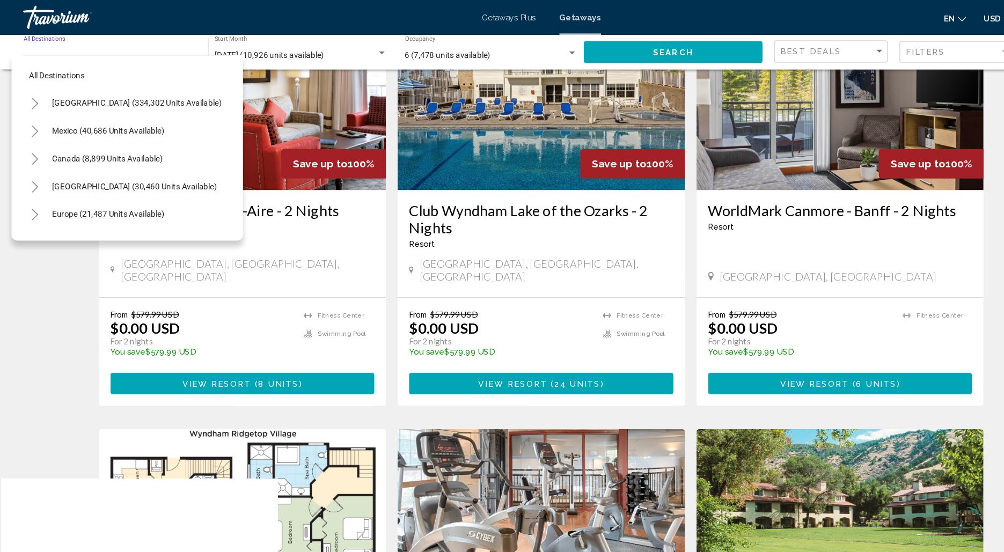
click at [34, 170] on icon "Toggle Caribbean & Atlantic Islands (30,460 units available)" at bounding box center [32, 173] width 8 height 11
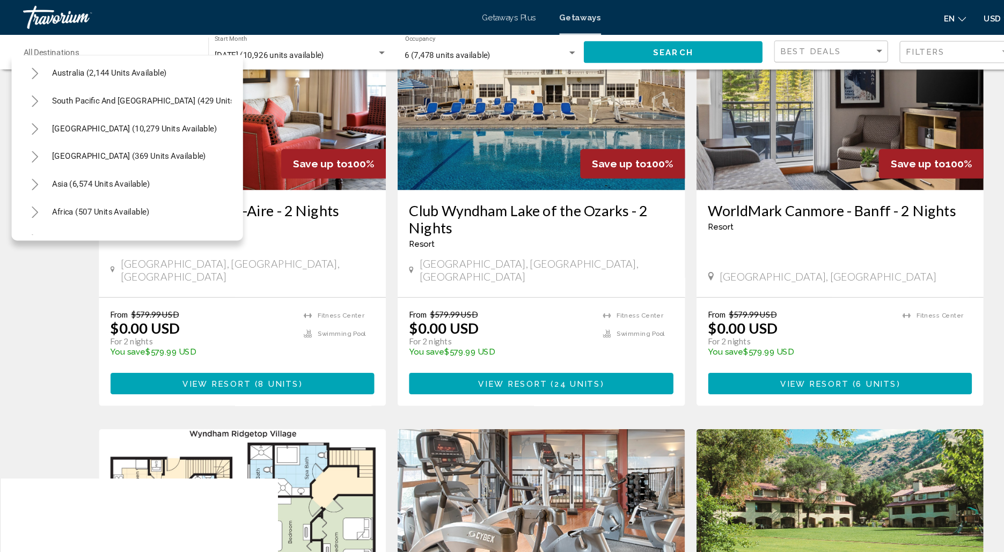
scroll to position [521, 0]
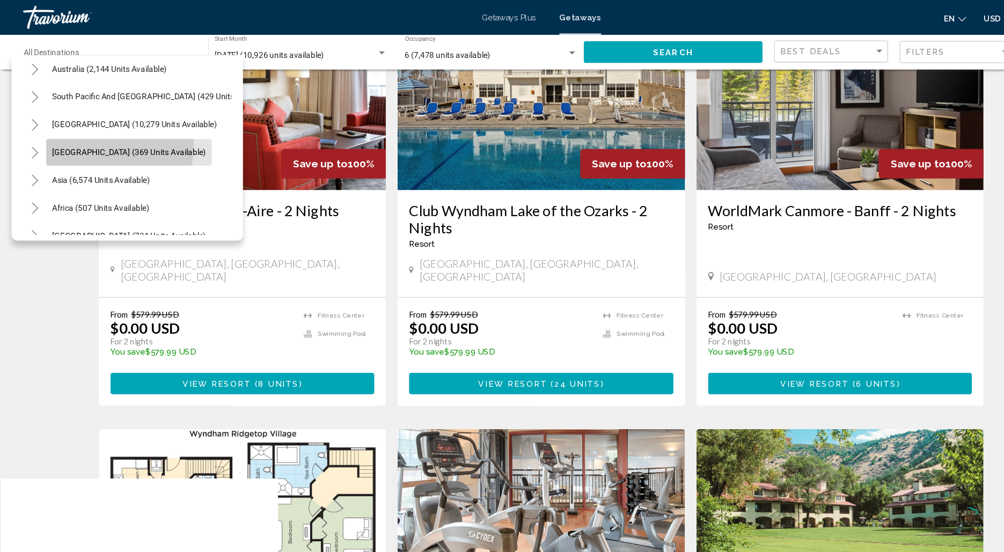
click at [82, 134] on button "[GEOGRAPHIC_DATA] (369 units available)" at bounding box center [120, 141] width 154 height 25
type input "**********"
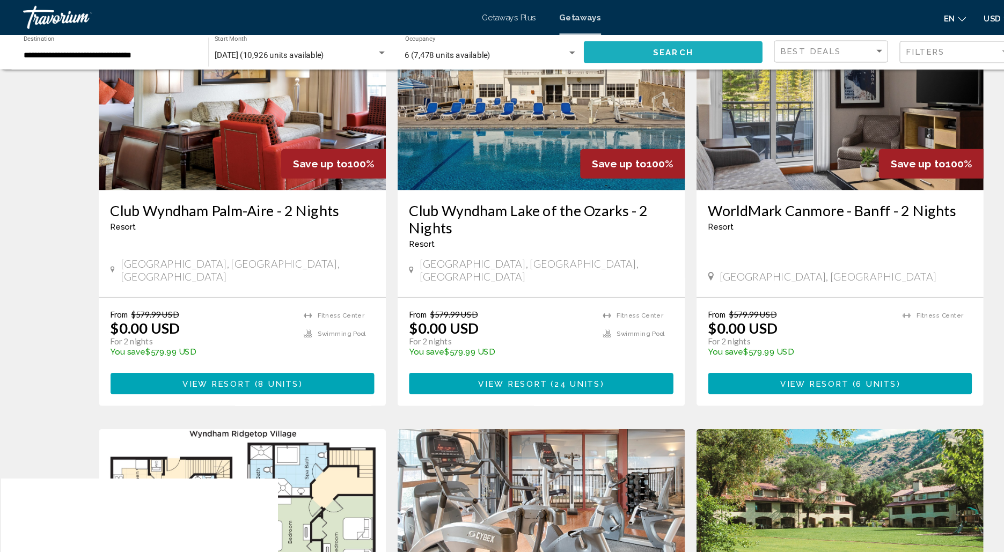
click at [597, 47] on button "Search" at bounding box center [625, 48] width 166 height 20
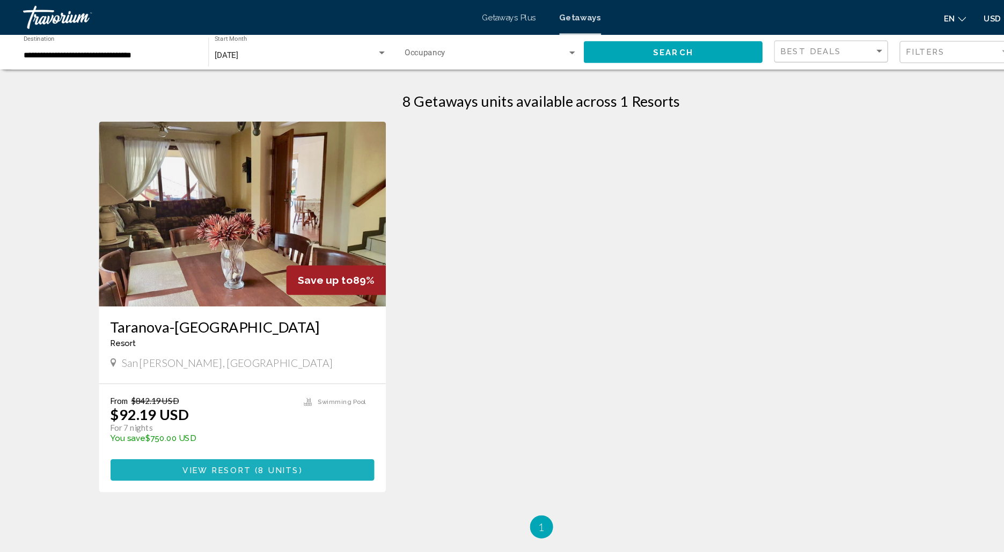
click at [211, 437] on span "View Resort" at bounding box center [201, 436] width 64 height 9
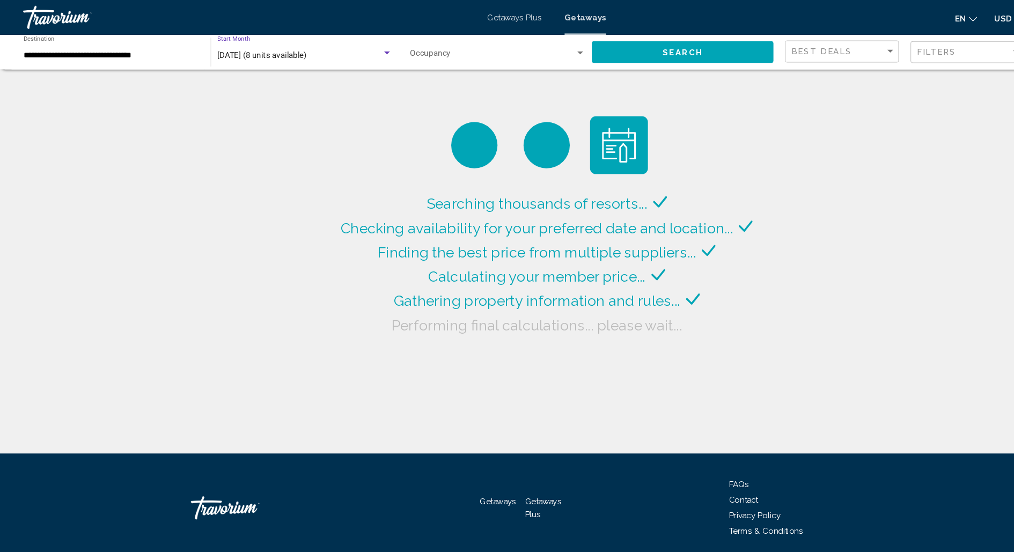
click at [275, 47] on span "[DATE] (8 units available)" at bounding box center [243, 51] width 83 height 9
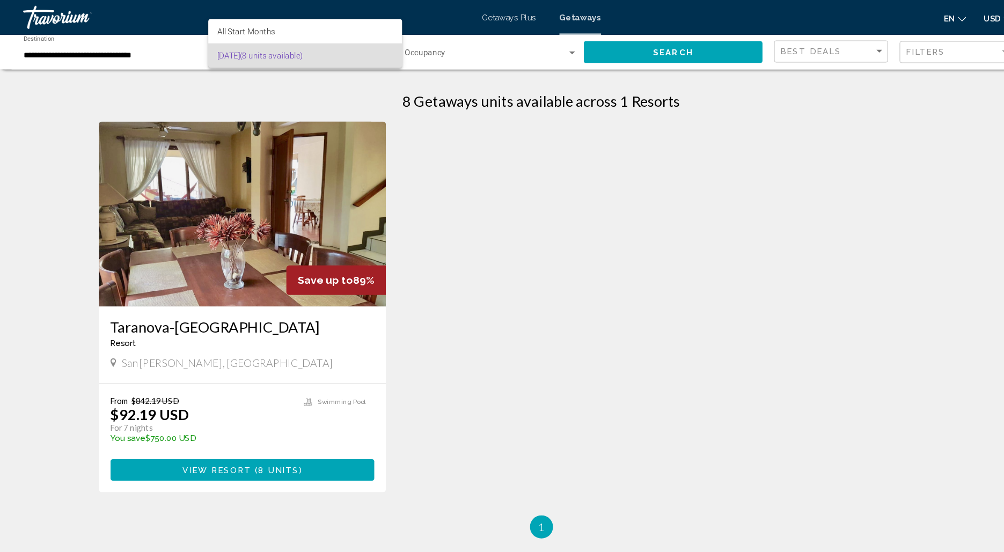
click at [519, 126] on div at bounding box center [502, 276] width 1004 height 552
